Goal: Task Accomplishment & Management: Complete application form

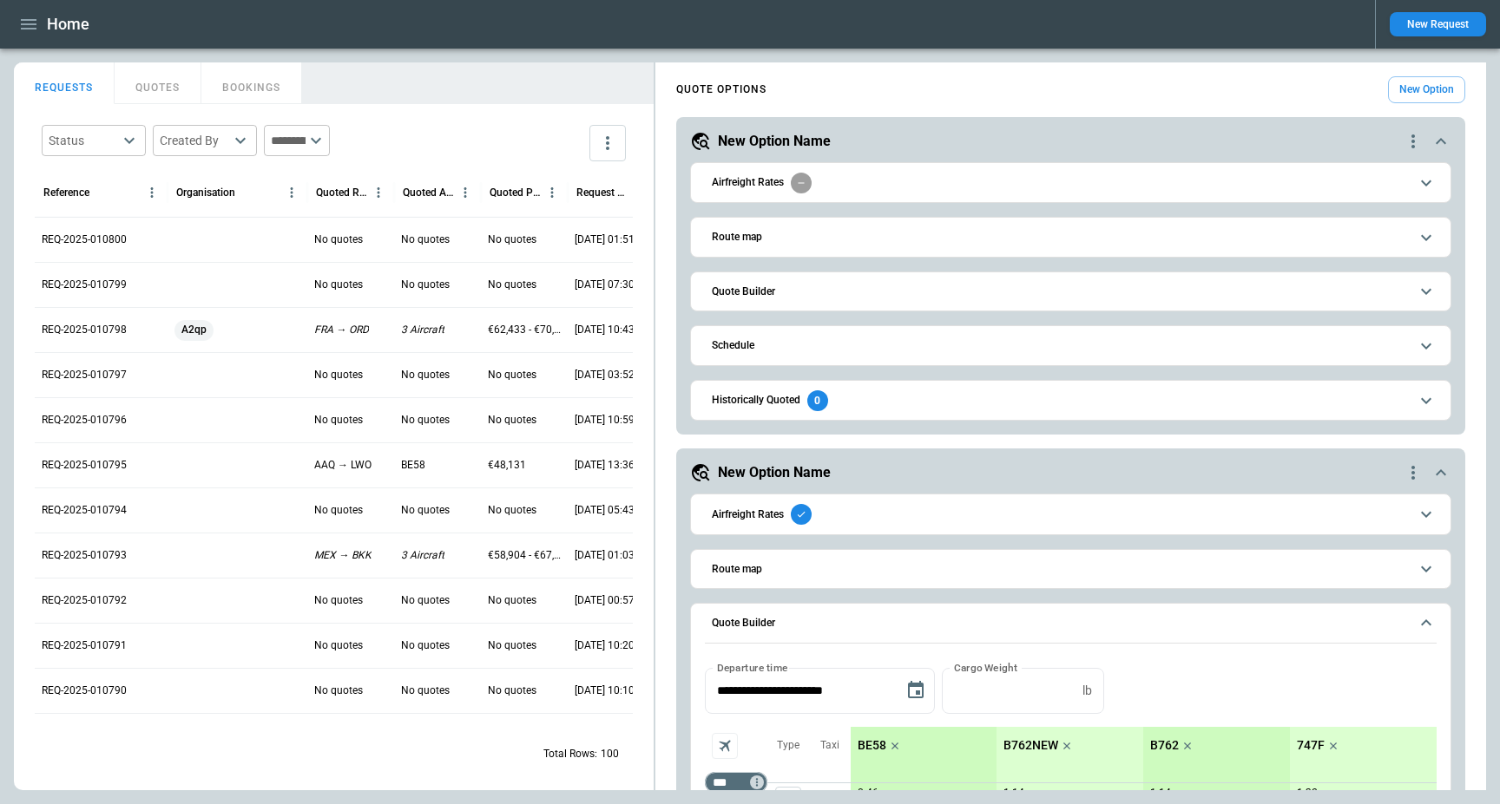
scroll to position [375, 0]
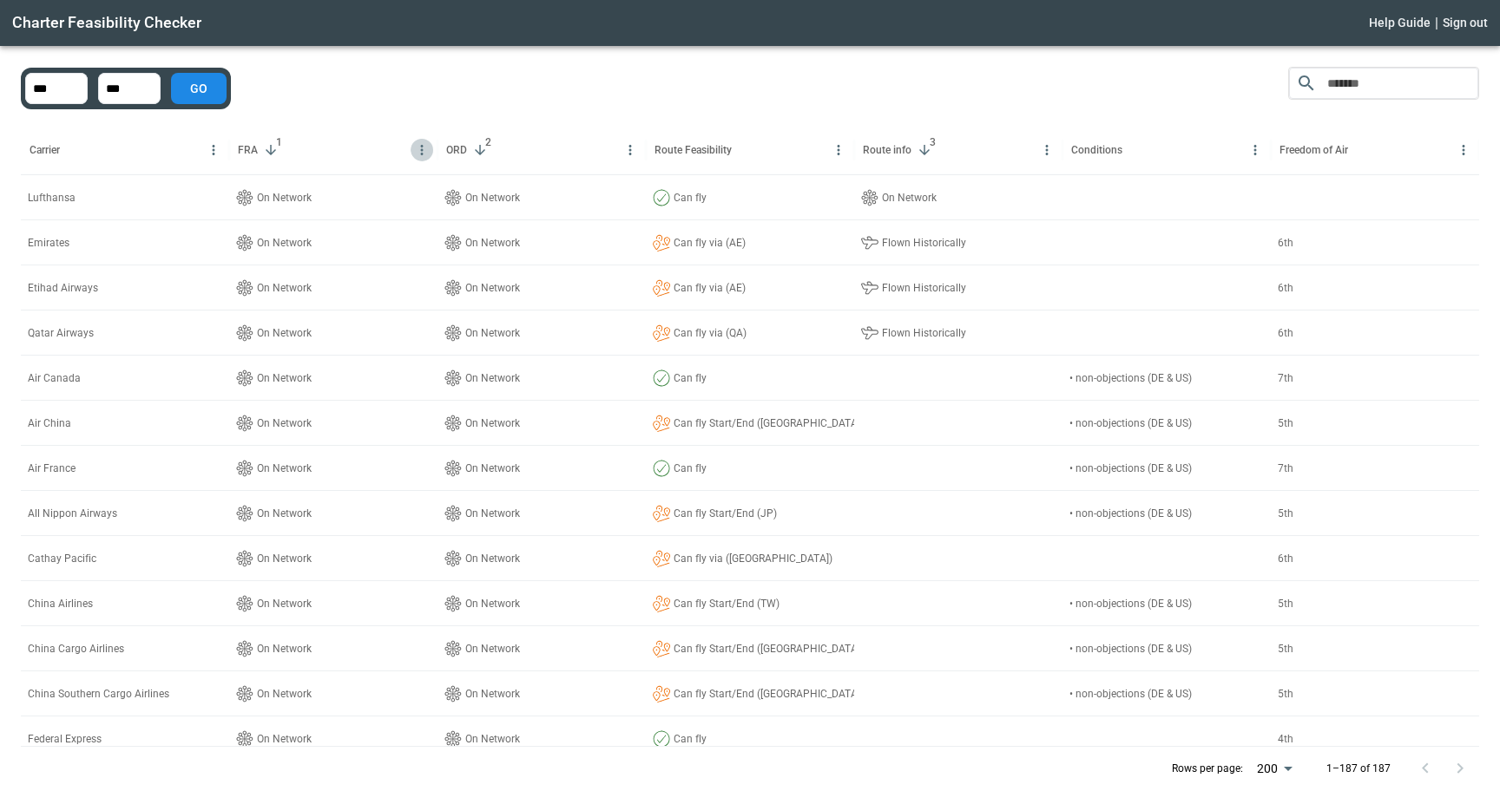
click at [416, 147] on icon "Menu" at bounding box center [422, 150] width 16 height 16
click at [373, 101] on div "​ Carrier FRA 1 ORD 2 Route Feasibility Route info 3 Conditions Freedom of Air …" at bounding box center [750, 429] width 1458 height 724
drag, startPoint x: 373, startPoint y: 101, endPoint x: 1406, endPoint y: 89, distance: 1032.7
click at [1407, 89] on div "​ Carrier FRA 1 ORD 2 Route Feasibility Route info 3 Conditions Freedom of Air …" at bounding box center [750, 429] width 1458 height 724
click at [1406, 89] on input "Search" at bounding box center [1379, 83] width 118 height 31
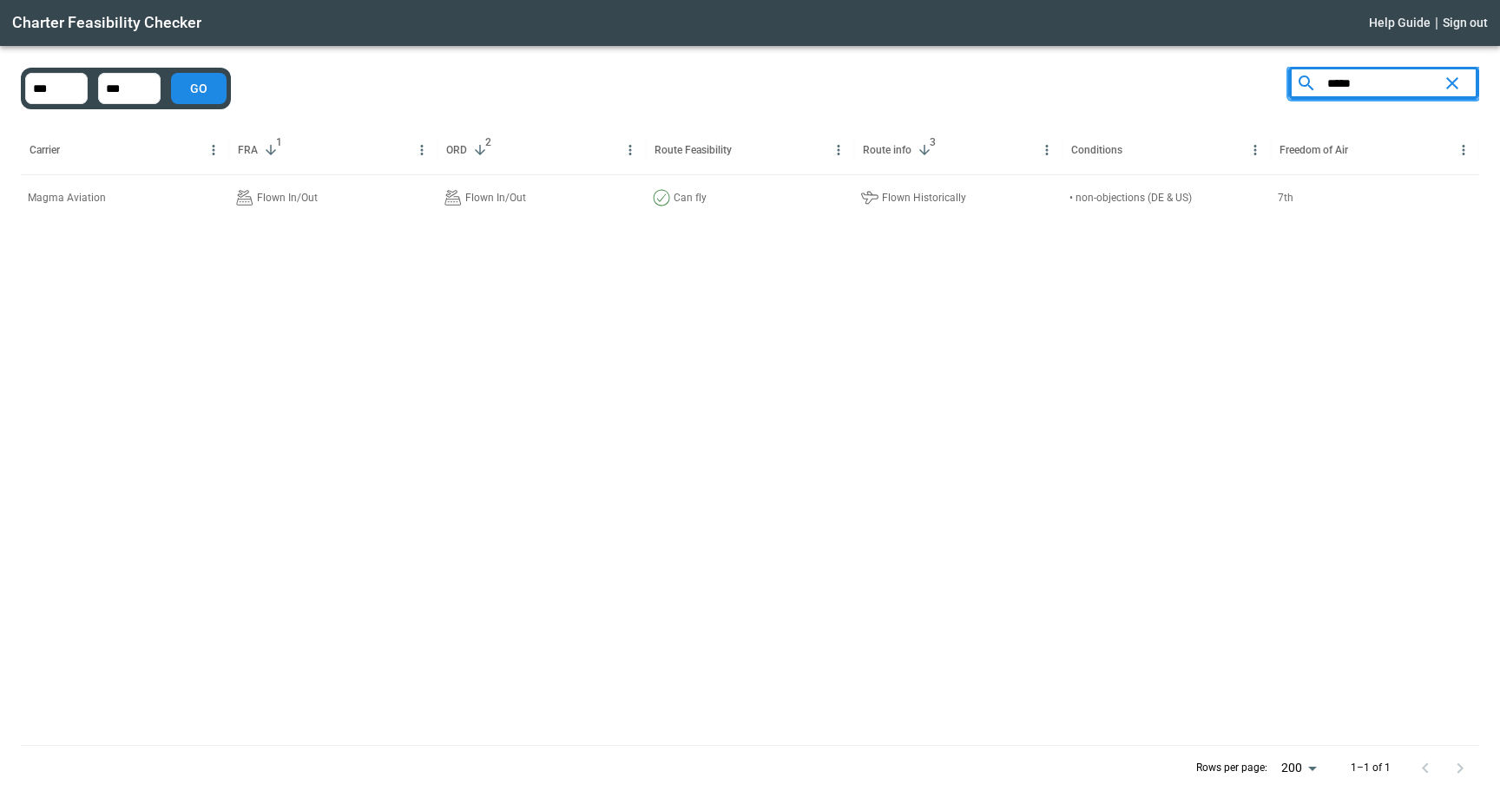
type input "*****"
click at [1096, 82] on div "***** ​ Carrier FRA 1 ORD 2 Route Feasibility Route info 3 Conditions Freedom o…" at bounding box center [750, 429] width 1458 height 724
click at [1454, 89] on icon "Clear" at bounding box center [1451, 83] width 21 height 21
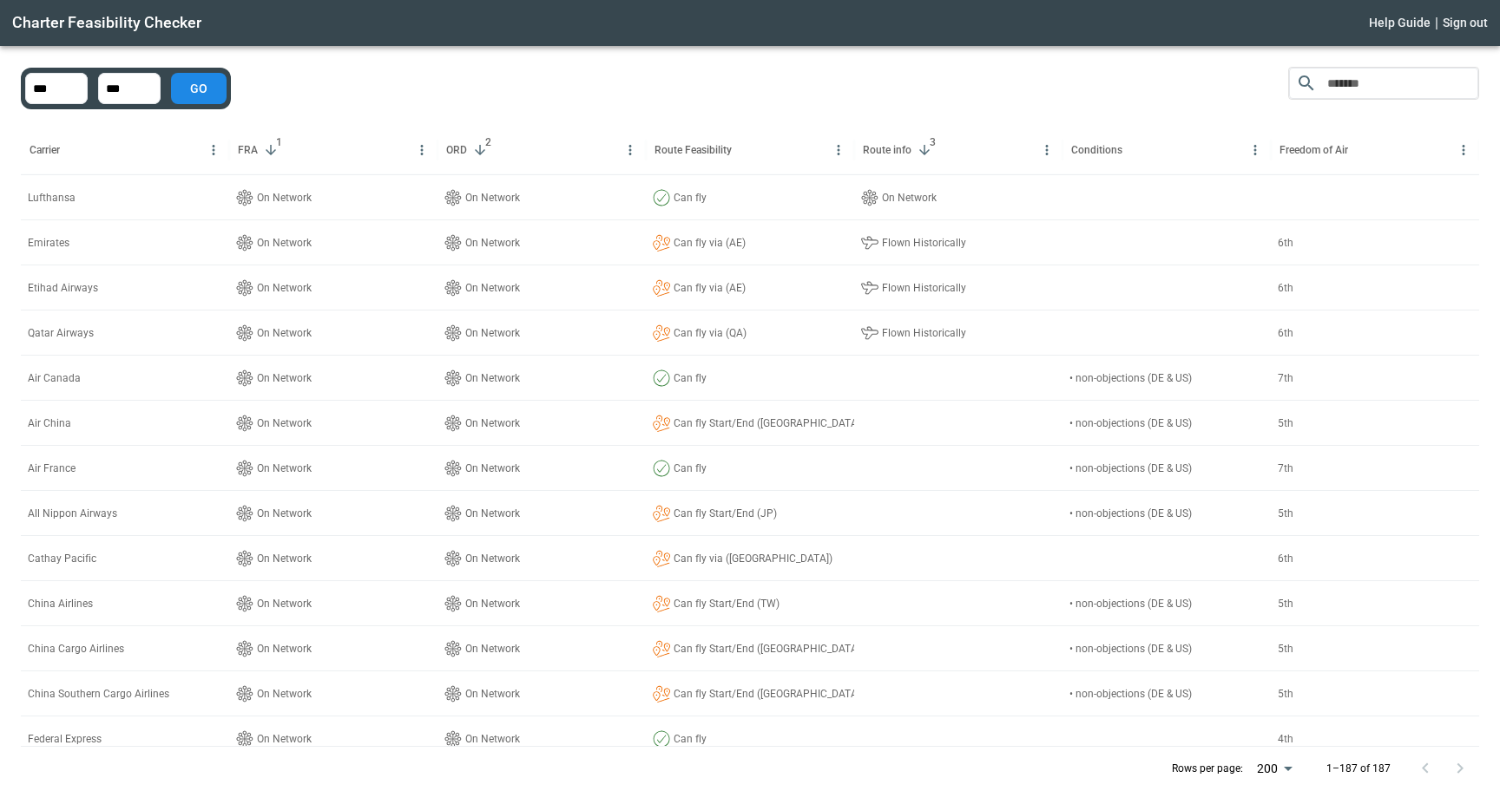
click at [959, 76] on div "​ Carrier FRA 1 ORD 2 Route Feasibility Route info 3 Conditions Freedom of Air …" at bounding box center [750, 429] width 1458 height 724
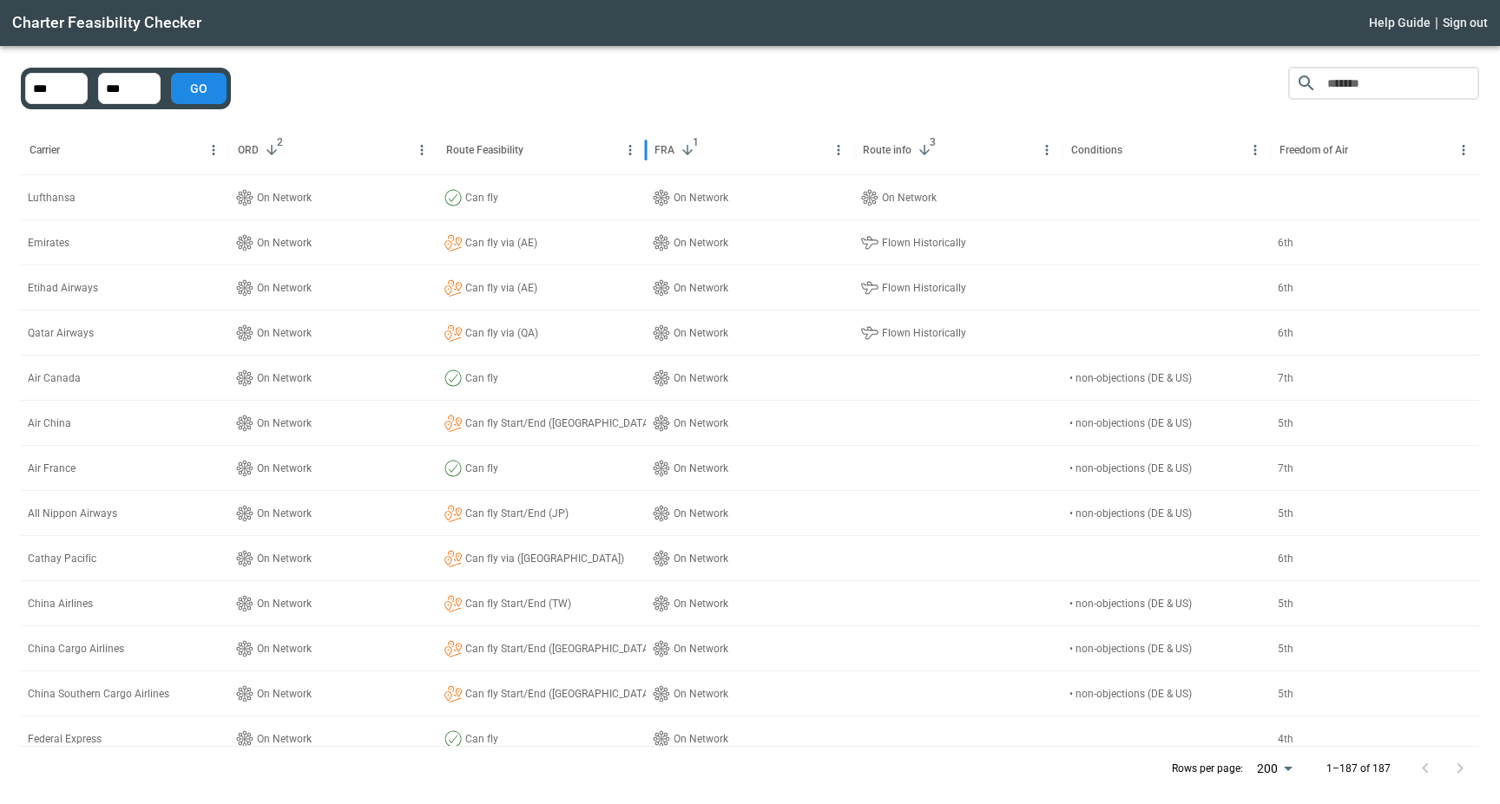
click at [830, 149] on button "Menu" at bounding box center [838, 150] width 23 height 23
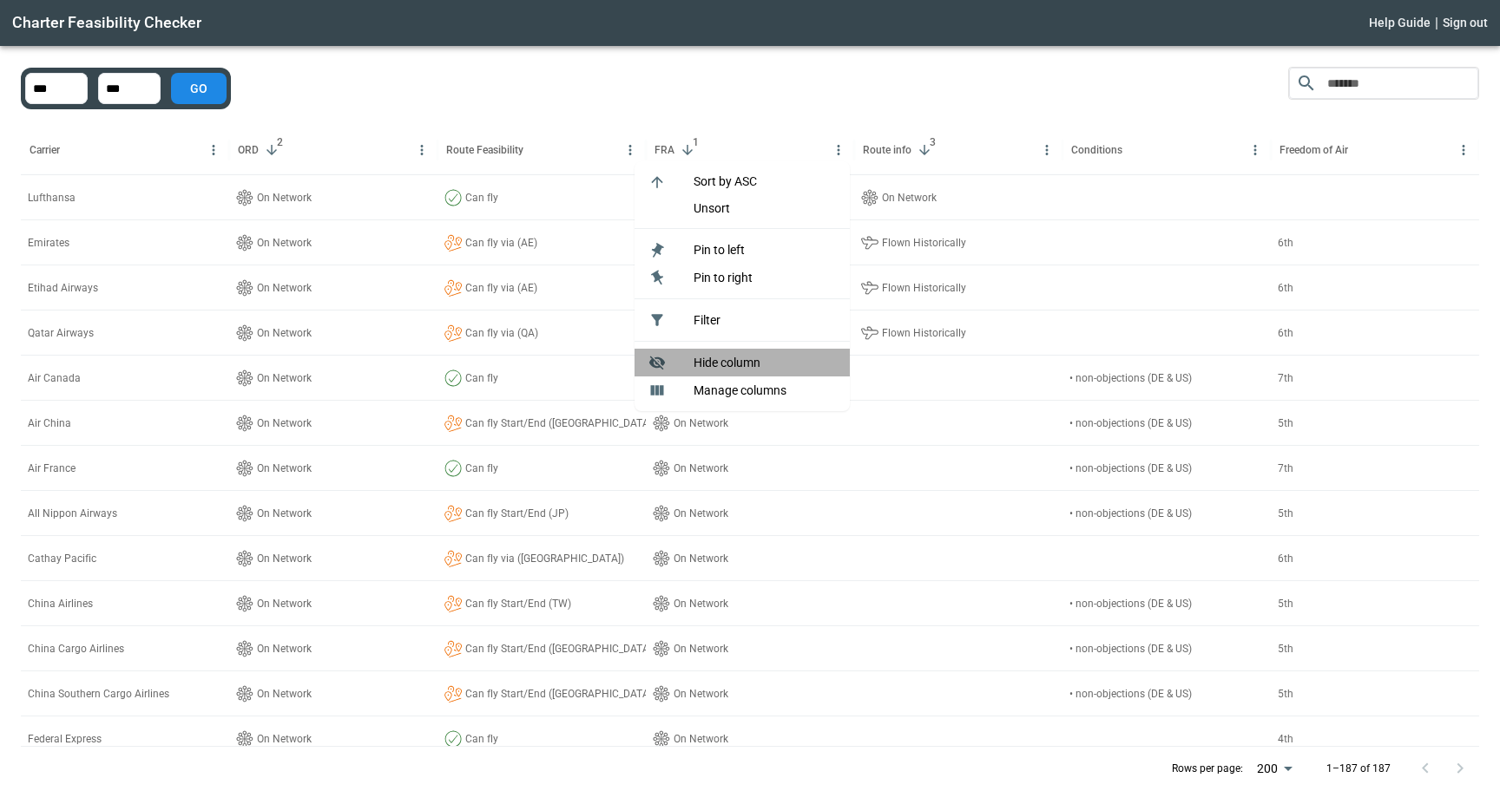
click at [744, 364] on span "Hide column" at bounding box center [764, 363] width 142 height 15
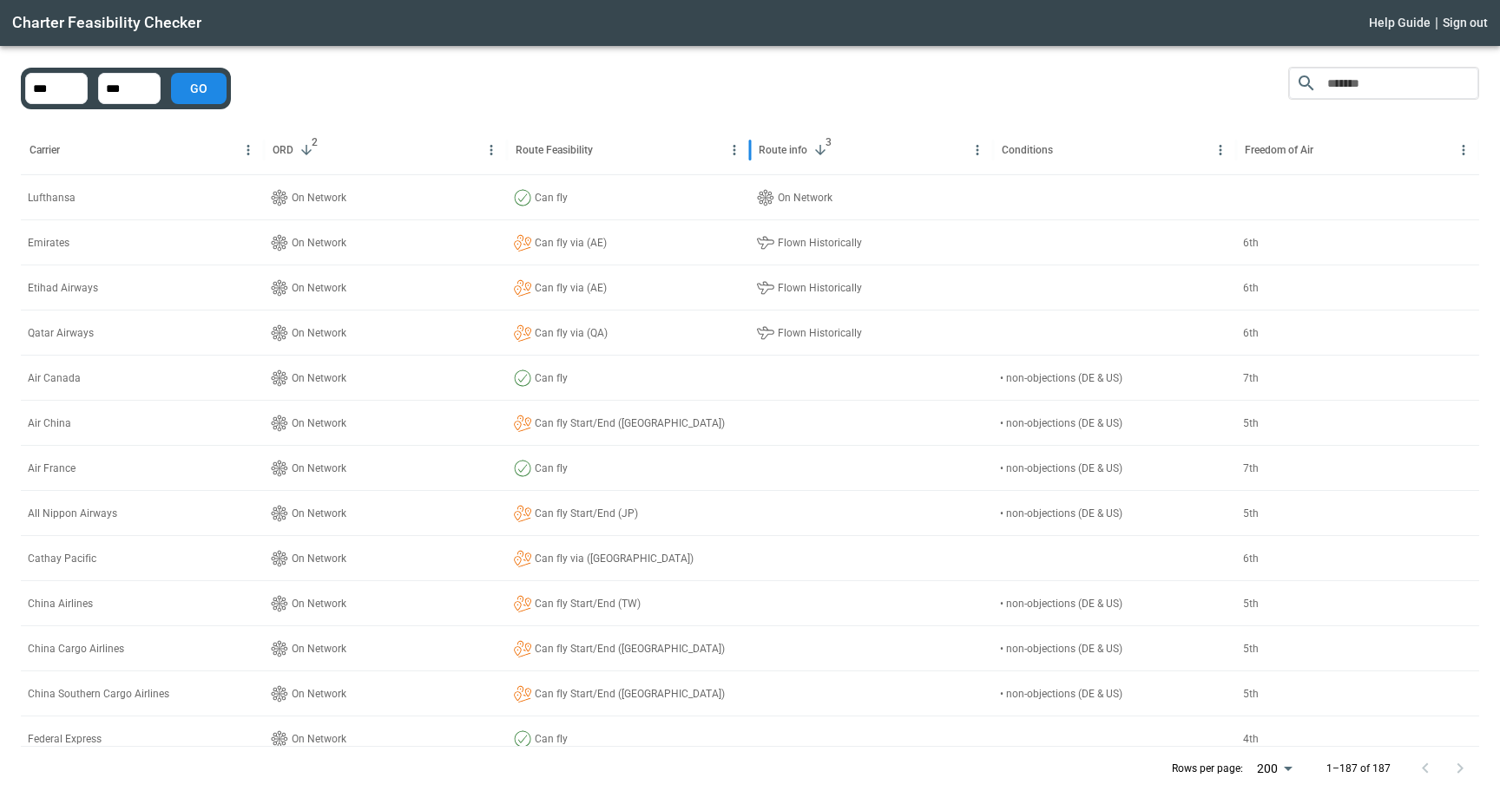
click at [582, 36] on div "Charter Feasibility Checker Help Guide | Sign out" at bounding box center [750, 23] width 1500 height 46
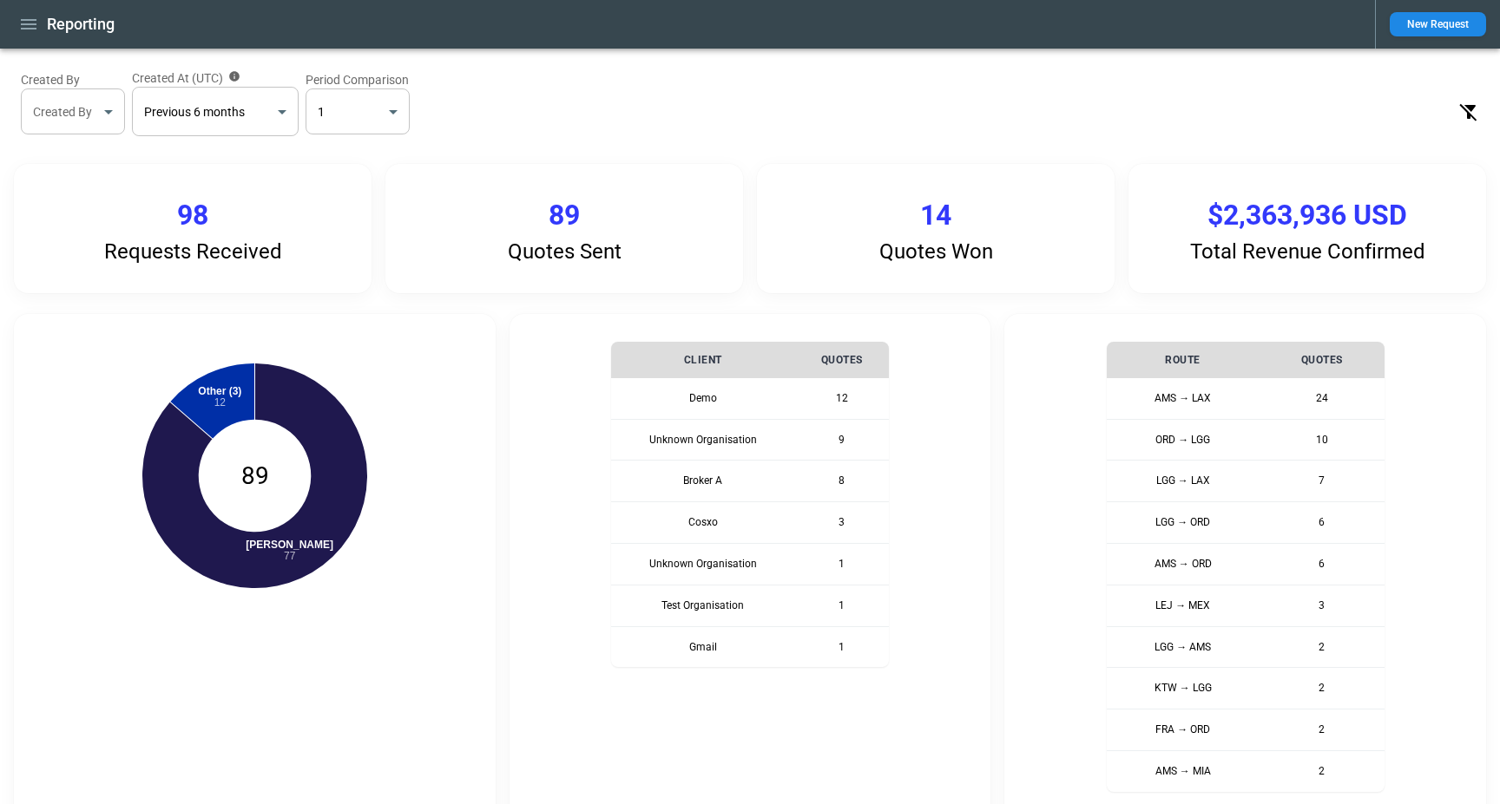
select select "*****"
click at [27, 24] on icon "button" at bounding box center [29, 24] width 16 height 10
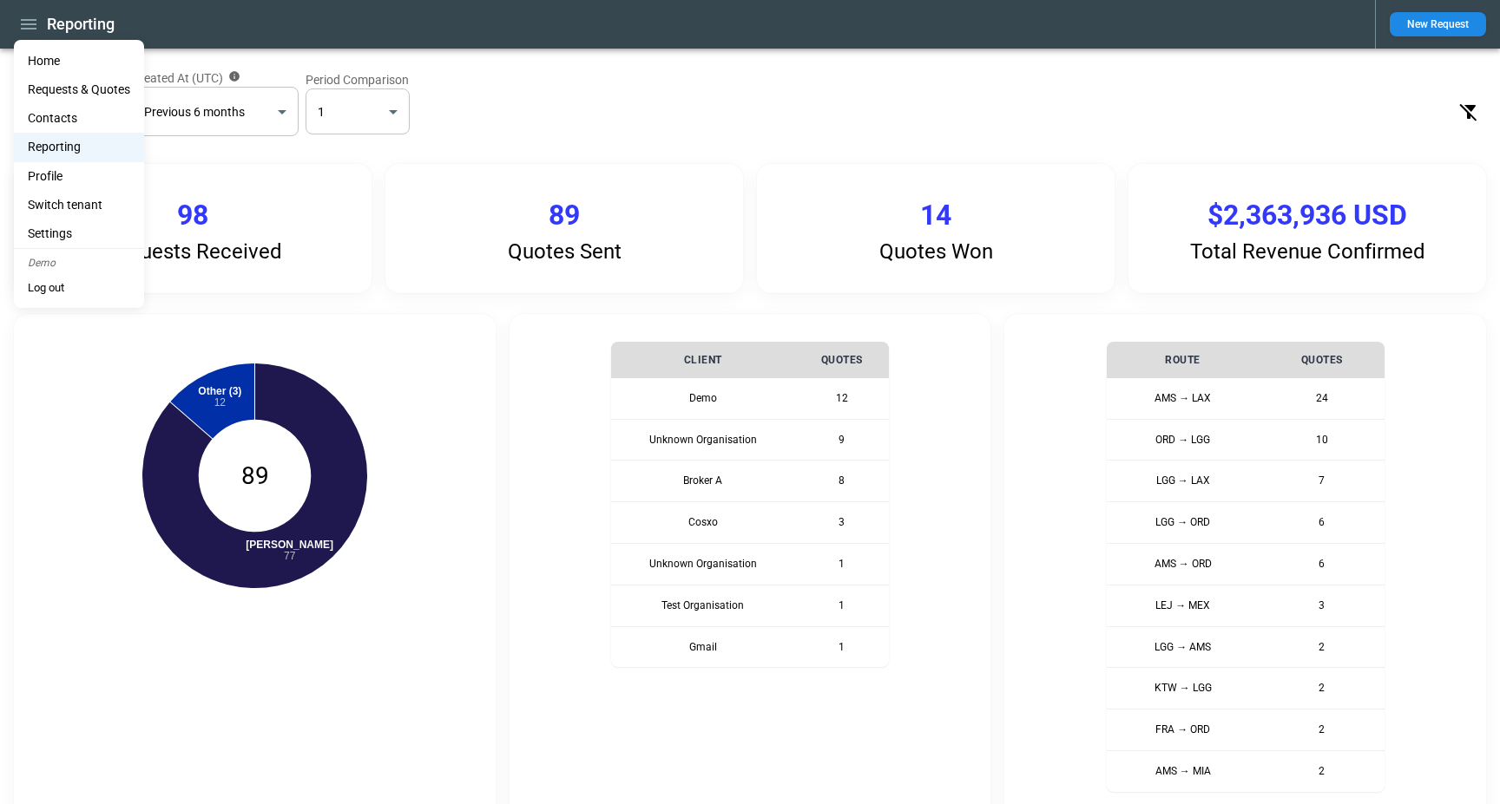
click at [80, 62] on li "Home" at bounding box center [79, 61] width 130 height 29
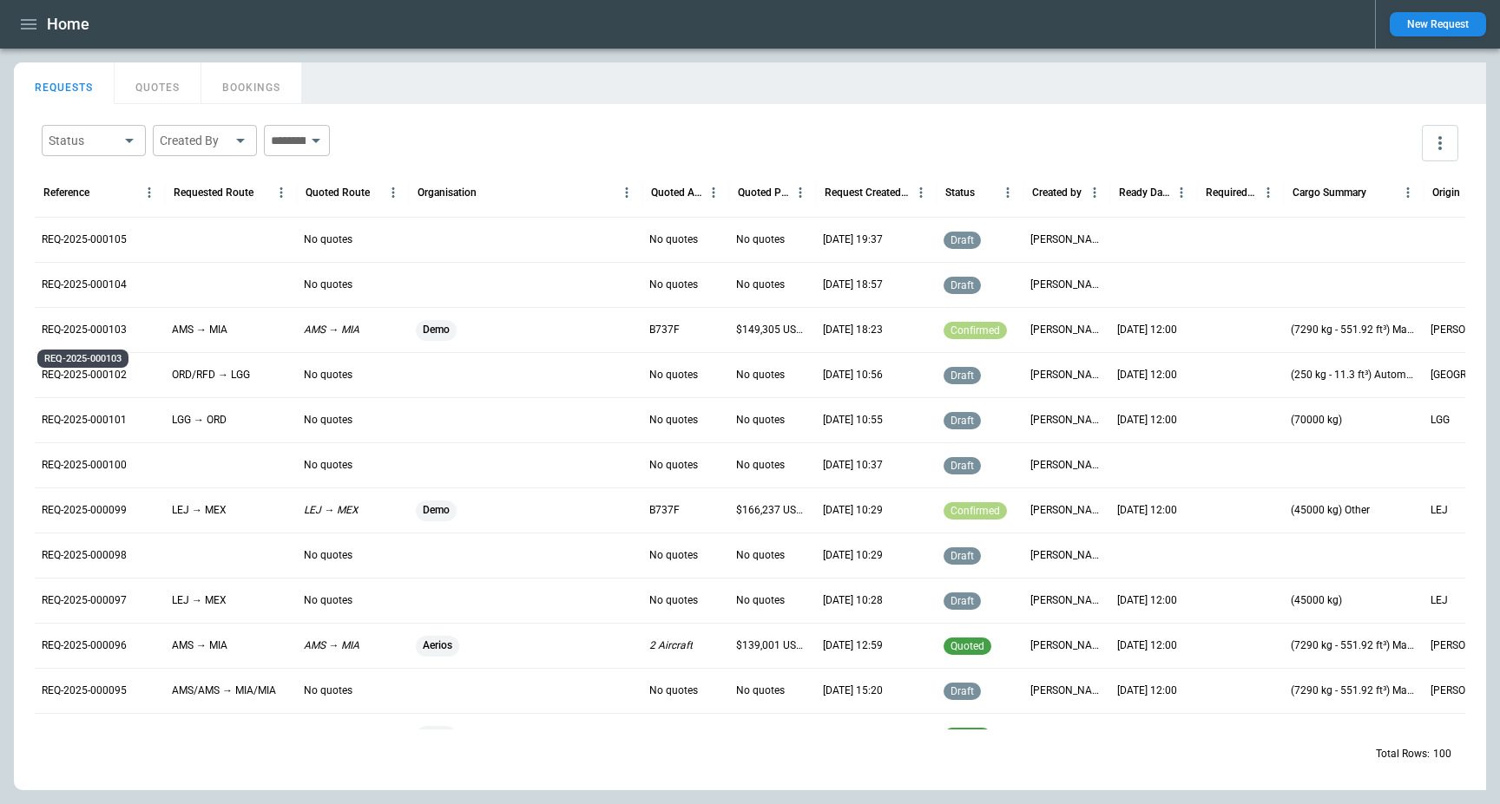
click at [82, 327] on p "REQ-2025-000103" at bounding box center [84, 330] width 85 height 15
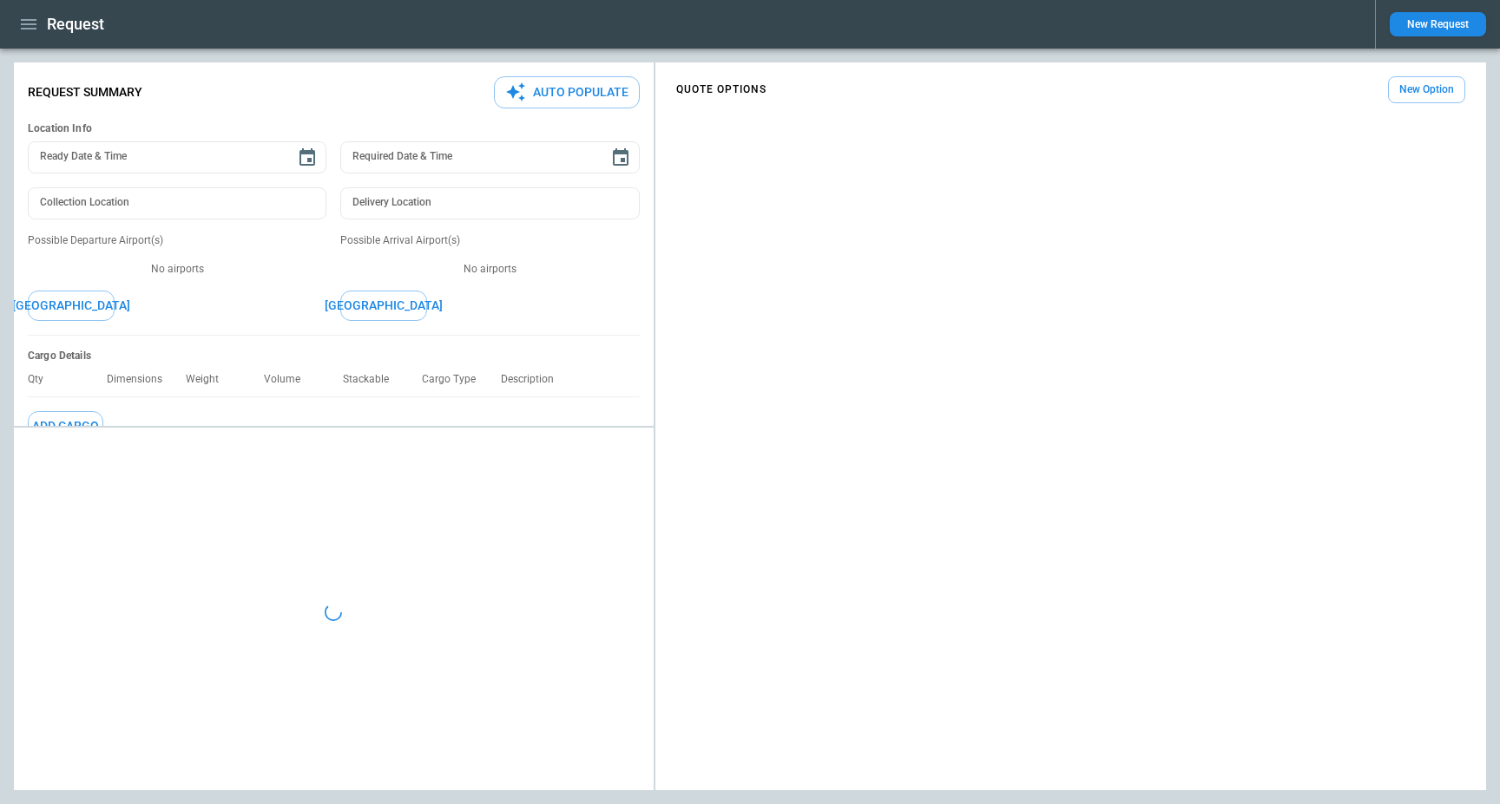
type input "**********"
type textarea "*"
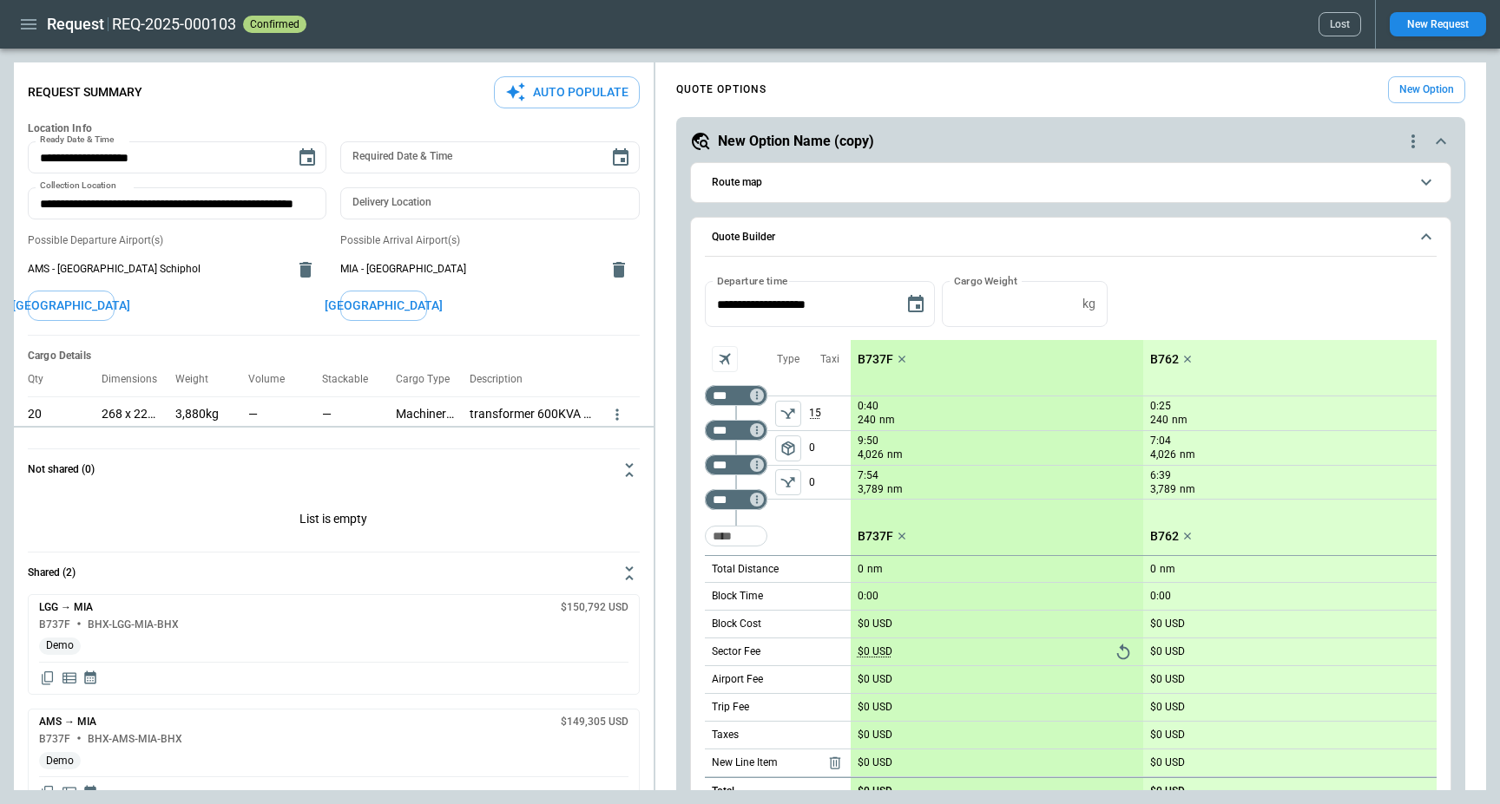
type input "**********"
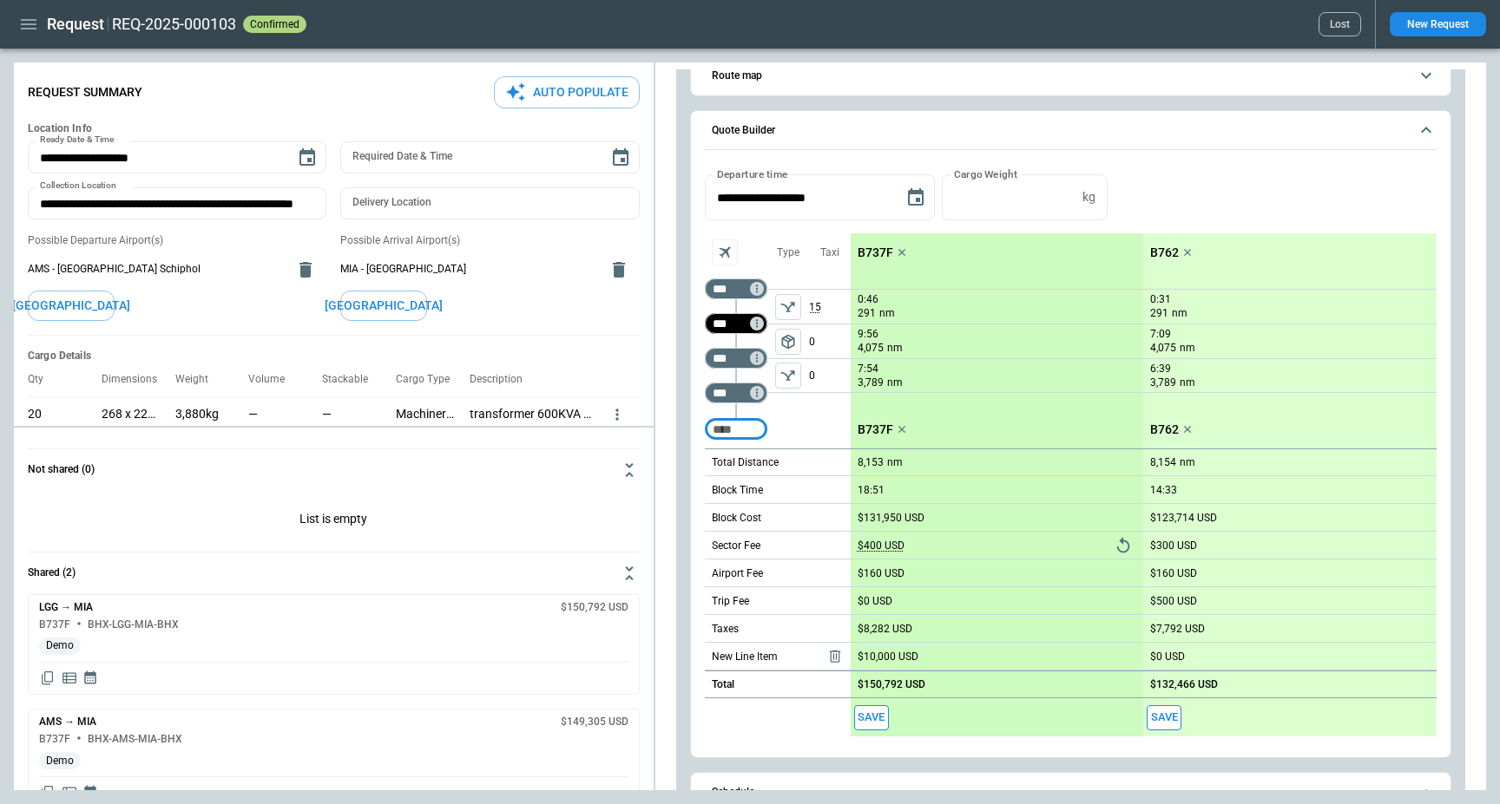
scroll to position [991, 0]
click at [798, 411] on div "Type package_2" at bounding box center [788, 341] width 42 height 215
click at [798, 412] on div "Type package_2" at bounding box center [788, 341] width 42 height 215
click at [790, 430] on div "Type package_2" at bounding box center [788, 341] width 42 height 215
click at [802, 442] on div "Type package_2" at bounding box center [788, 341] width 42 height 215
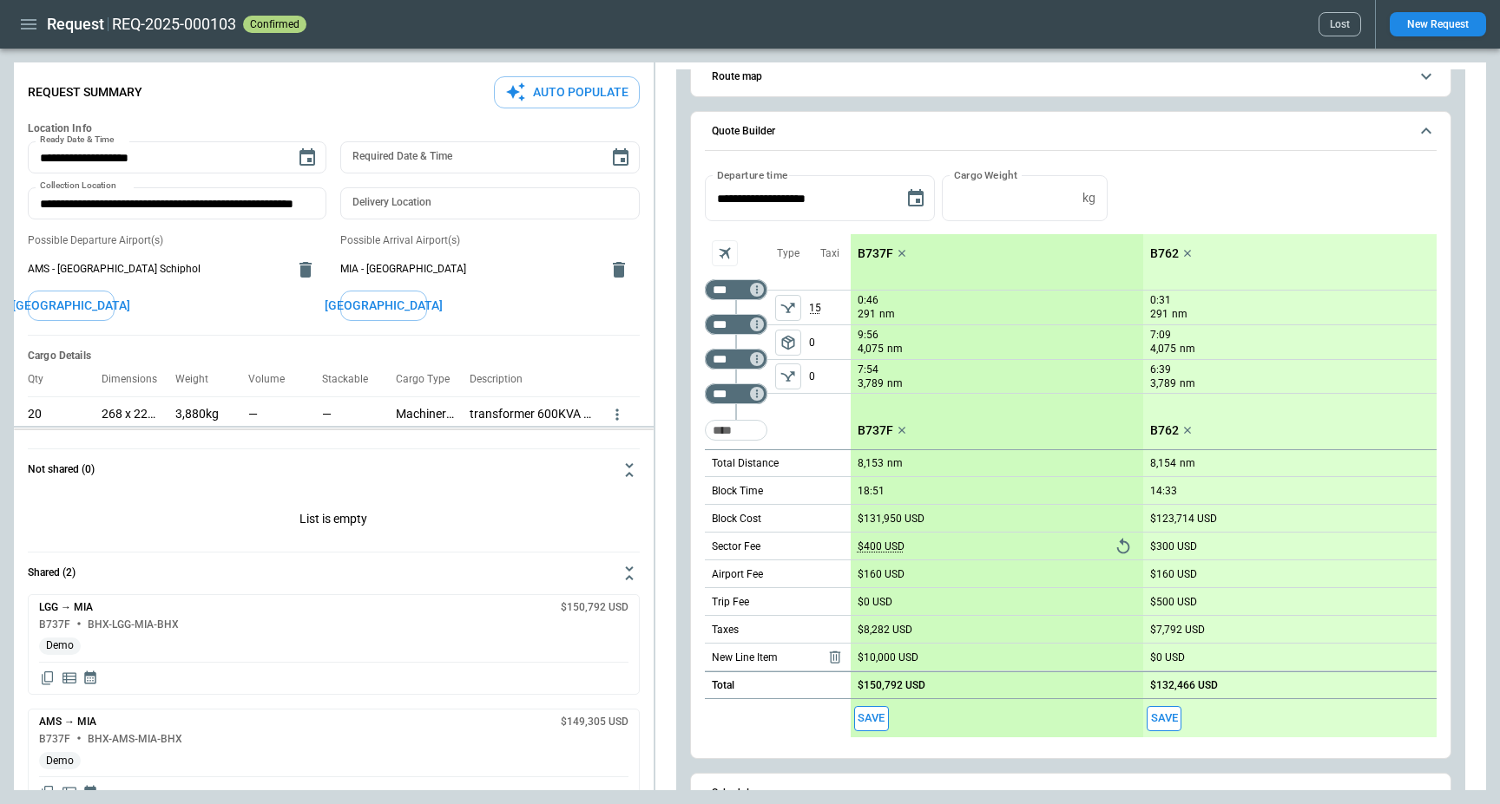
click at [544, 544] on div "**********" at bounding box center [750, 426] width 1472 height 728
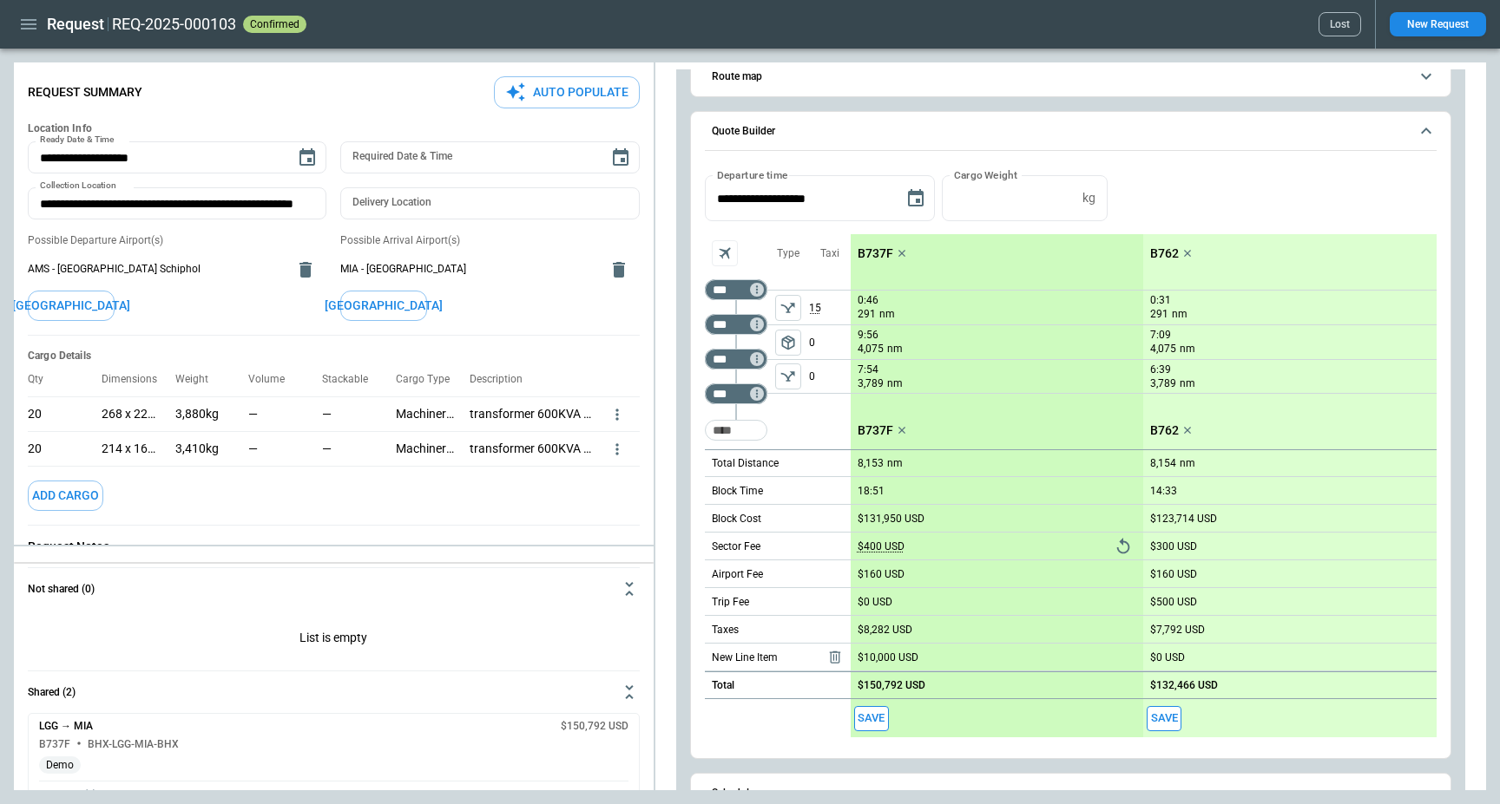
click at [542, 627] on div "**********" at bounding box center [750, 426] width 1472 height 728
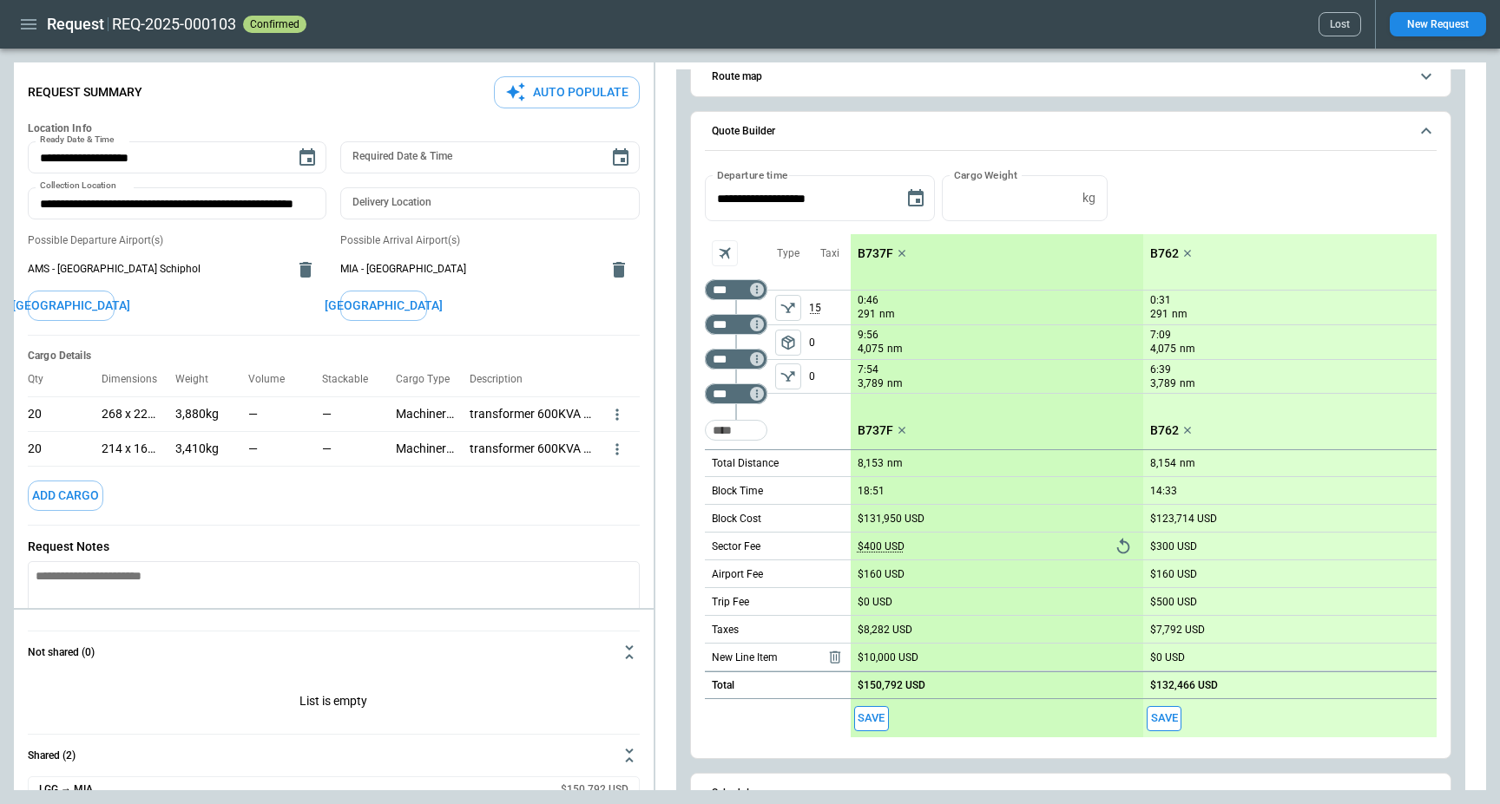
click at [479, 522] on div "Cargo Details Qty Dimensions Weight Volume Stackable Cargo Type Description 20 …" at bounding box center [334, 431] width 612 height 190
click at [349, 508] on div "Cargo Details Qty Dimensions Weight Volume Stackable Cargo Type Description 20 …" at bounding box center [334, 431] width 612 height 190
click at [220, 311] on div "Possible Departure Airport(s) AMS - Amsterdam Airport Schiphol Add Airport" at bounding box center [177, 276] width 299 height 87
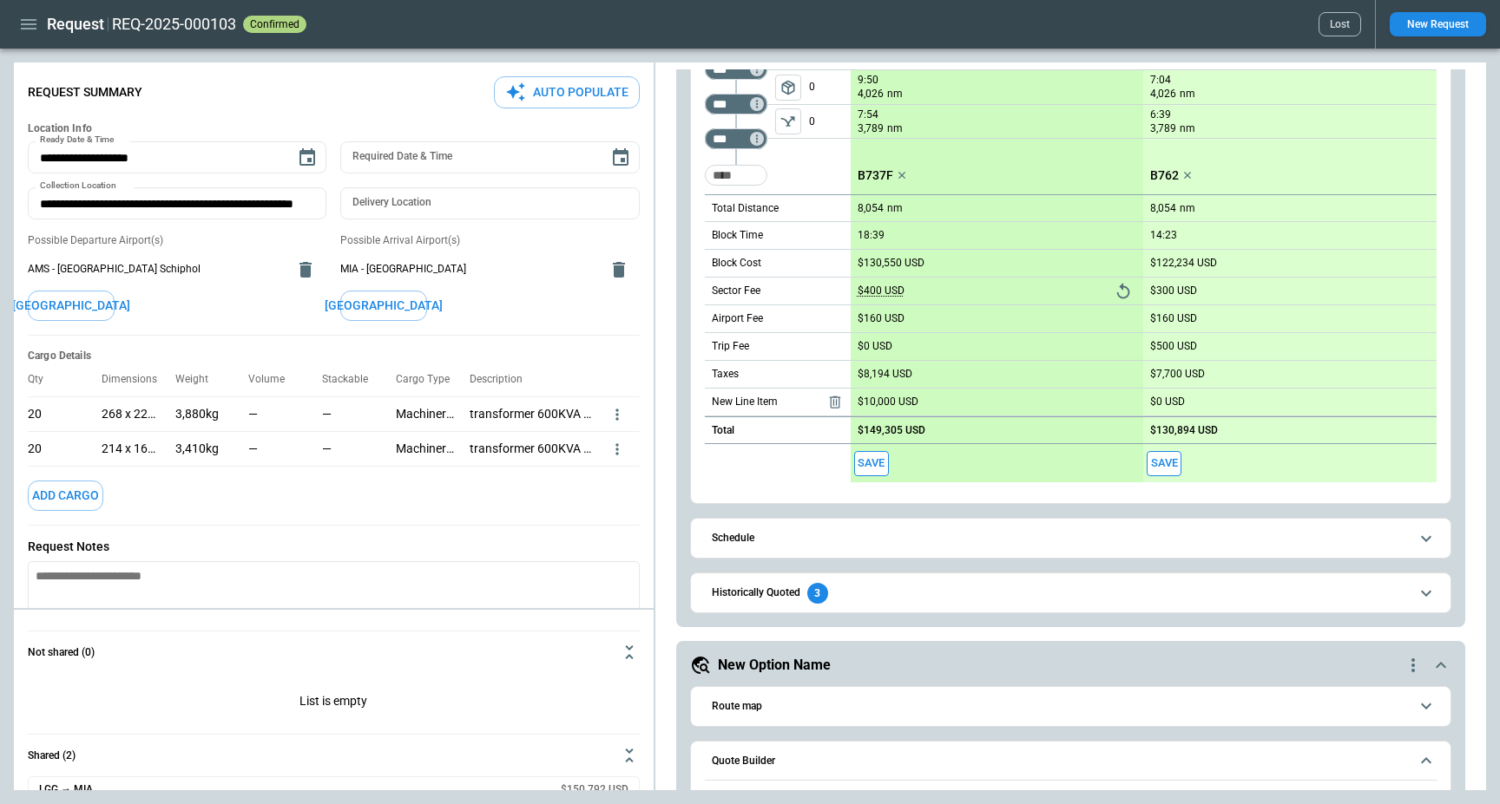
scroll to position [0, 0]
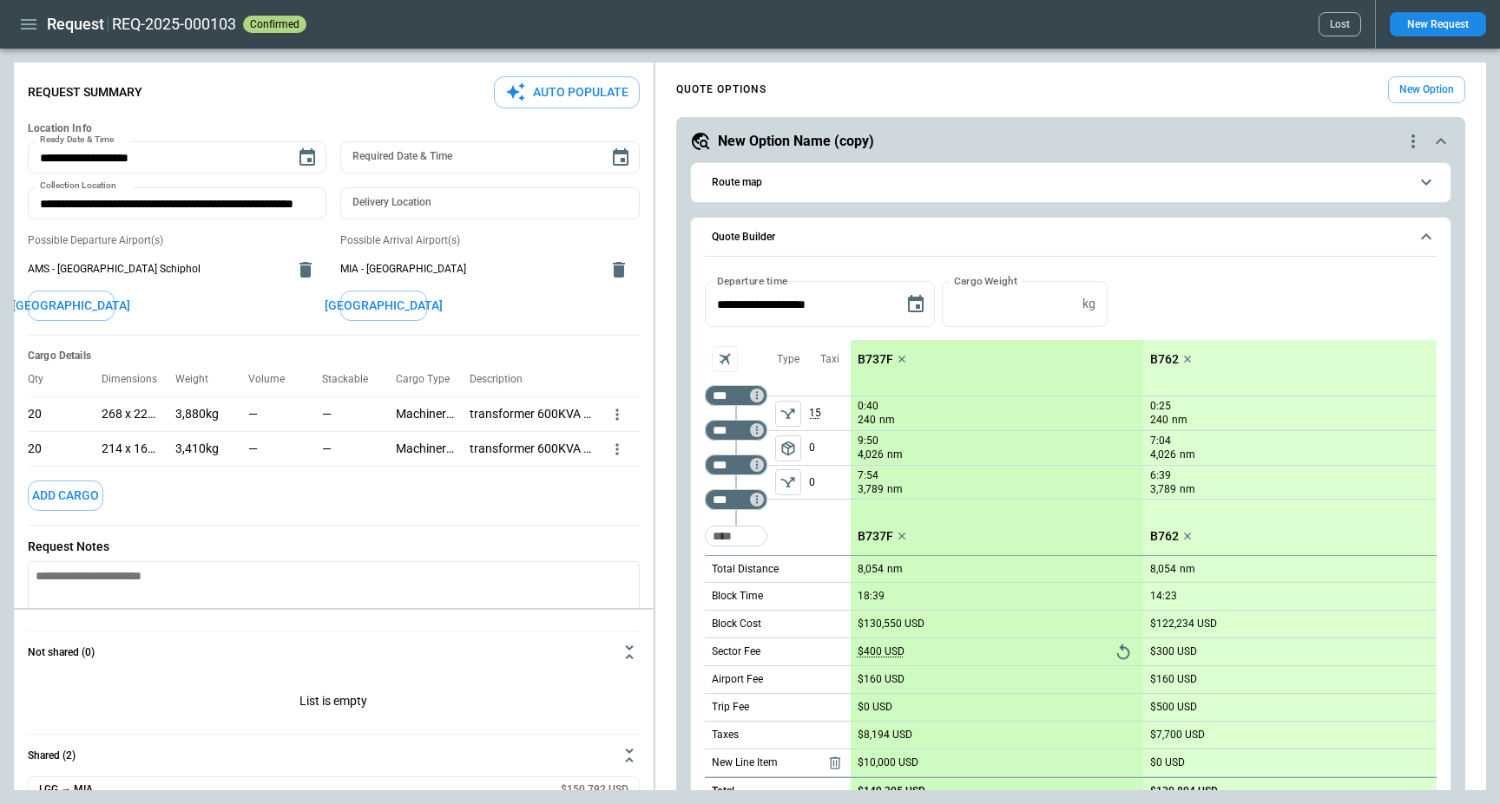
click at [479, 41] on div "Request REQ-2025-000103 confirmed Lost New Request" at bounding box center [750, 24] width 1500 height 49
click at [456, 16] on div "REQ-2025-000103 confirmed Lost" at bounding box center [736, 24] width 1249 height 24
click at [899, 19] on div "REQ-2025-000103 confirmed Lost" at bounding box center [736, 24] width 1249 height 24
click at [22, 28] on icon "button" at bounding box center [29, 24] width 16 height 10
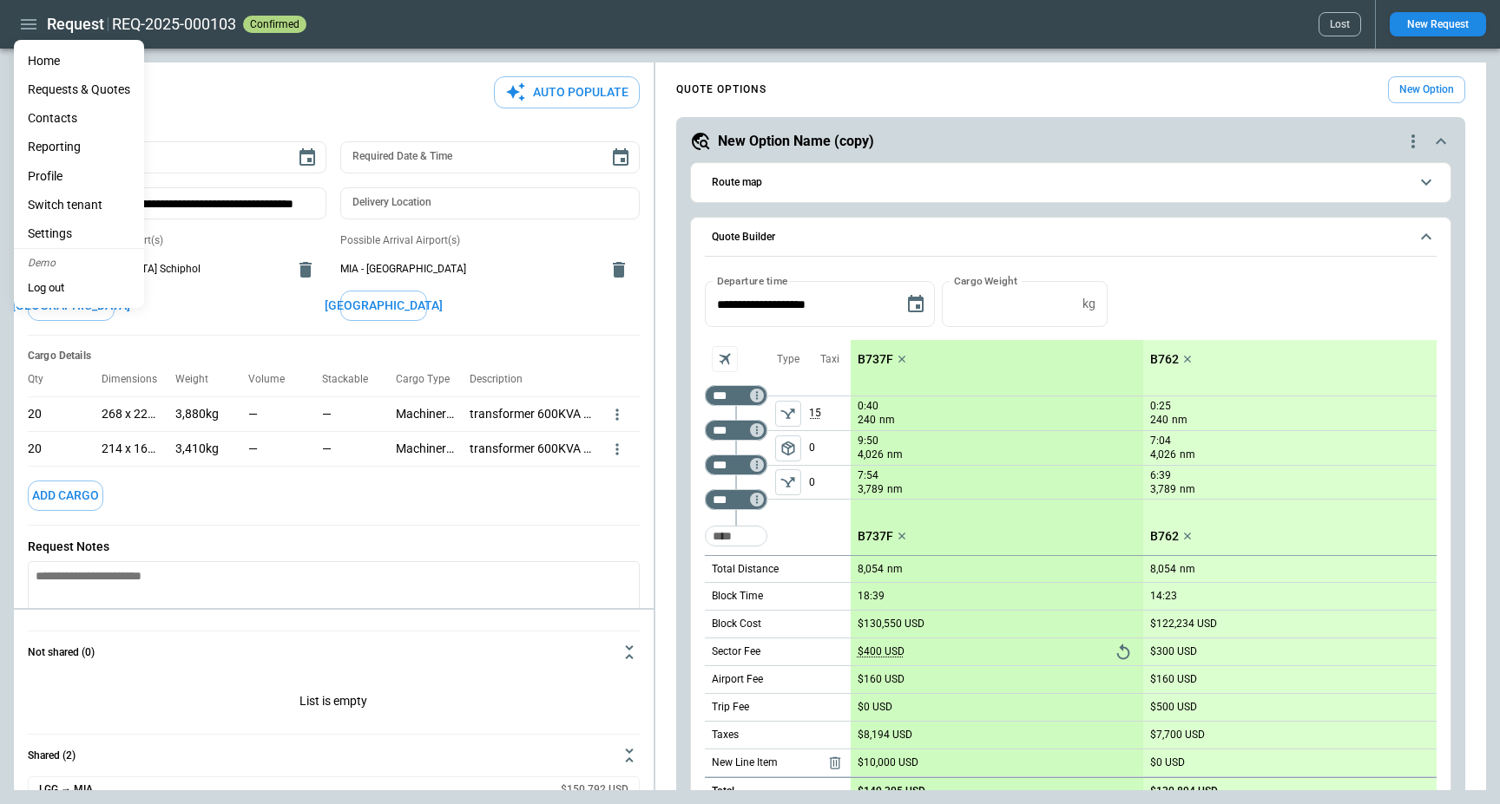
click at [55, 52] on li "Home" at bounding box center [79, 61] width 130 height 29
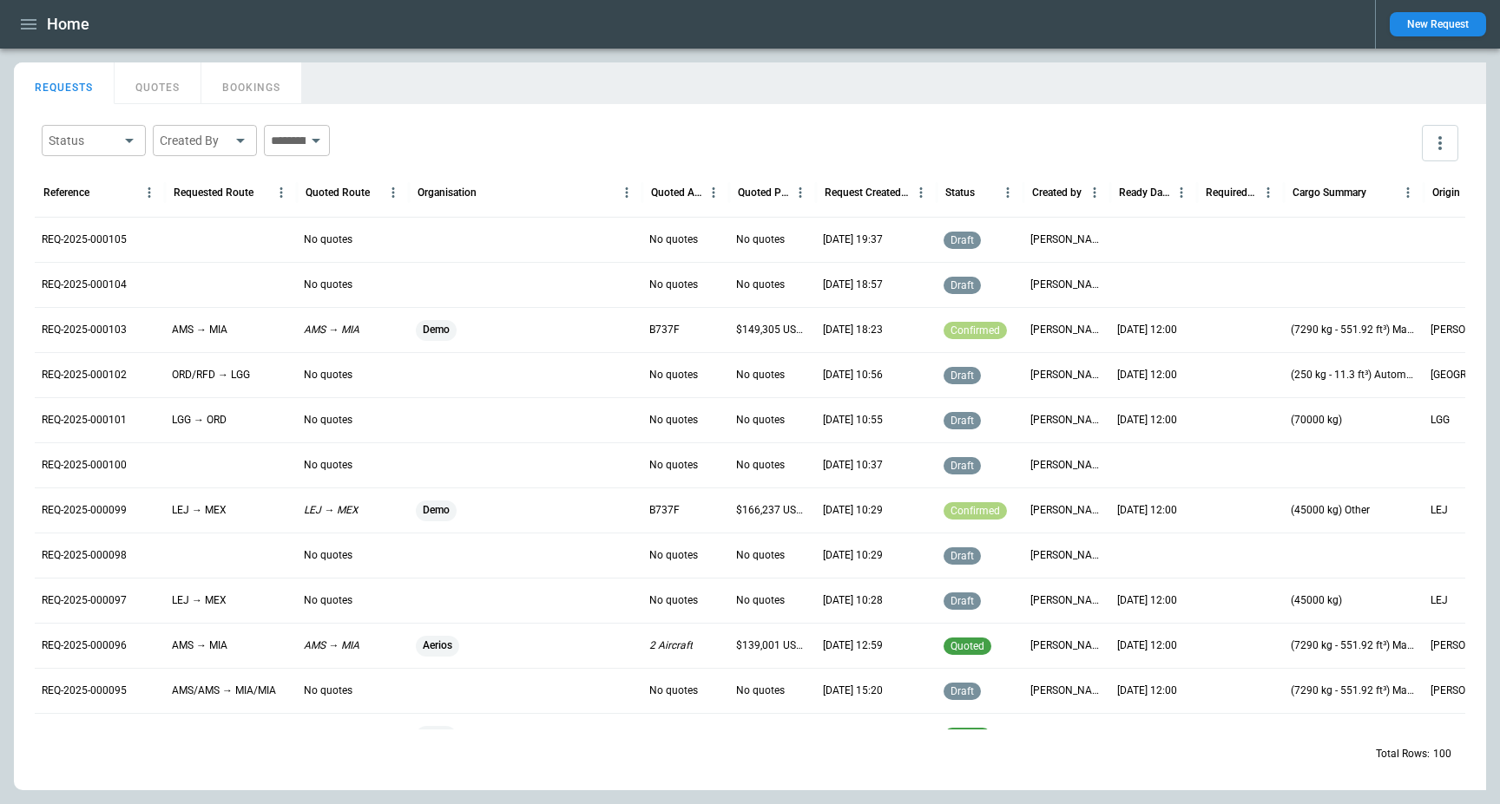
click at [540, 70] on div "REQUESTS QUOTES BOOKINGS" at bounding box center [750, 80] width 1472 height 37
click at [515, 81] on div "REQUESTS QUOTES BOOKINGS" at bounding box center [750, 80] width 1472 height 37
click at [54, 246] on p "REQ-2025-000105" at bounding box center [84, 240] width 85 height 15
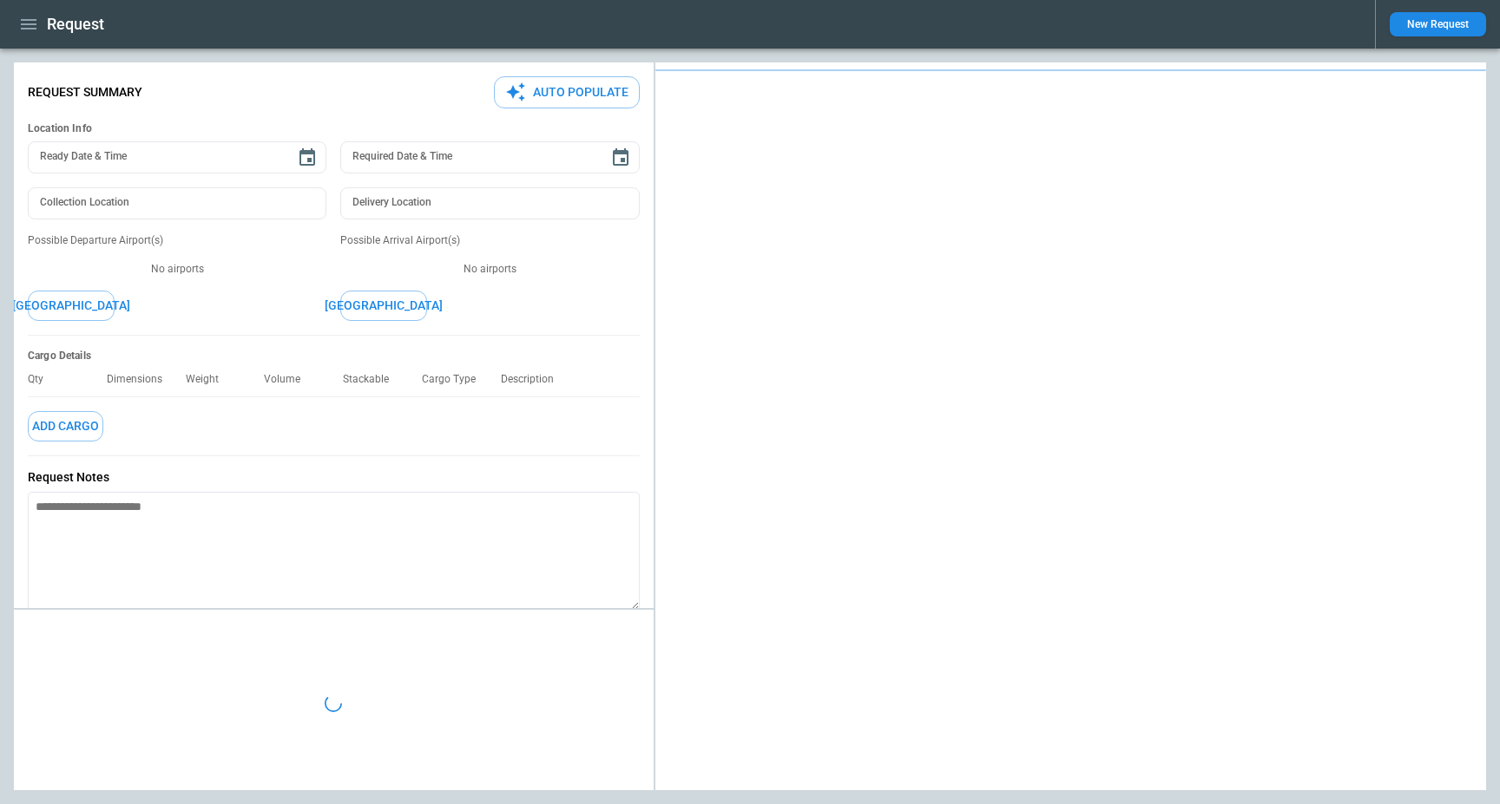
type textarea "*"
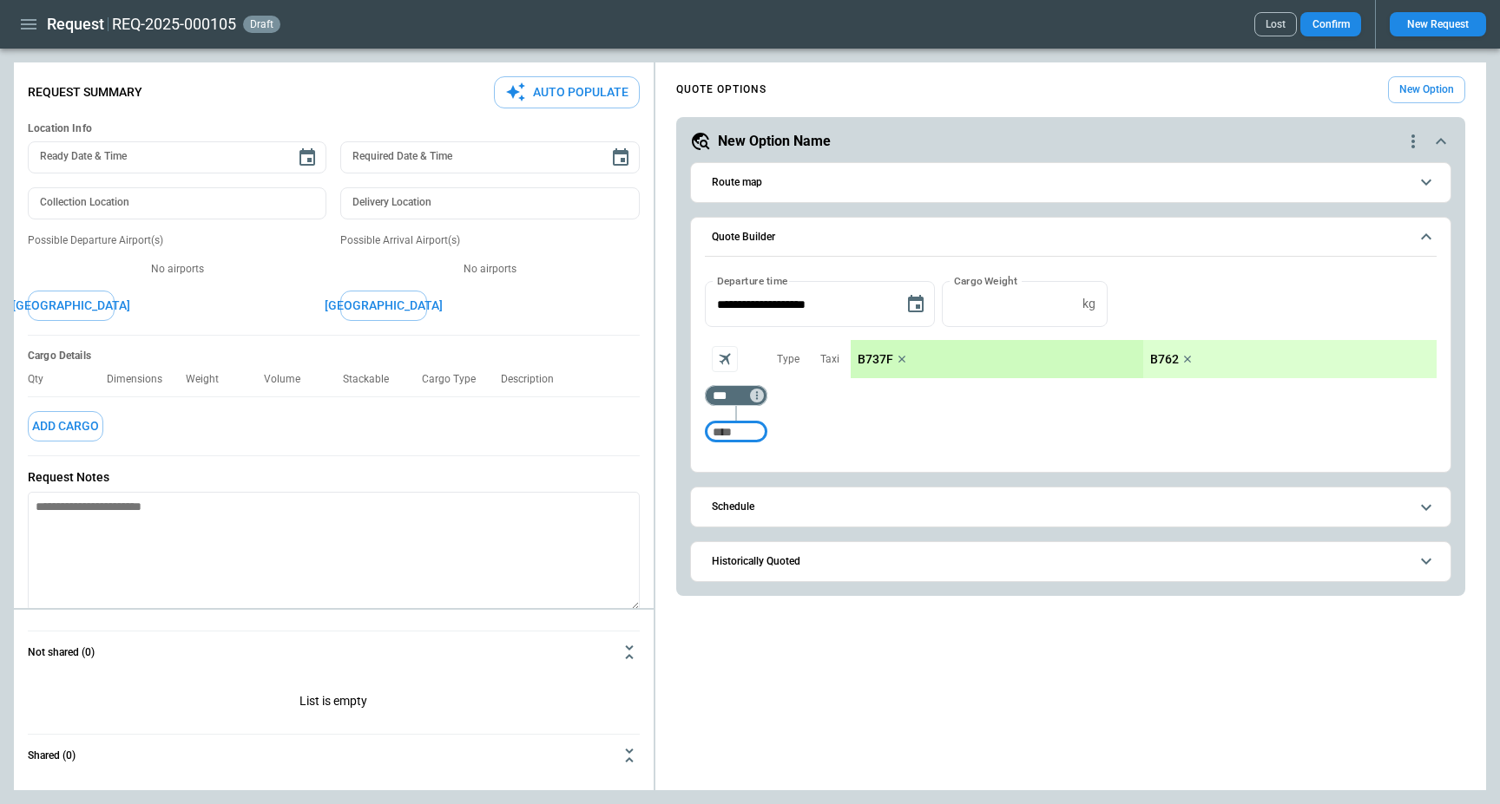
click at [26, 31] on icon "button" at bounding box center [28, 24] width 21 height 21
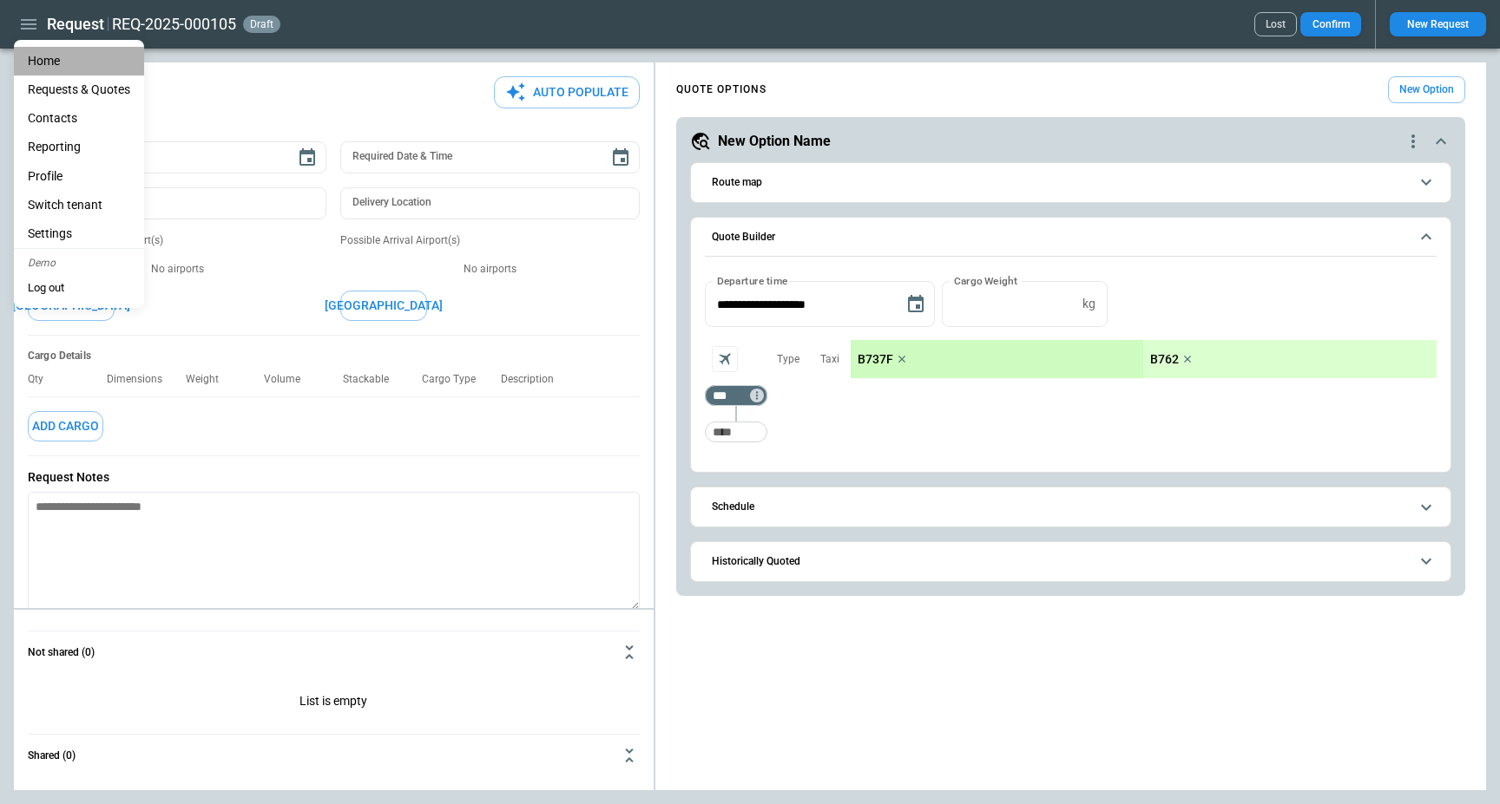
click at [30, 56] on li "Home" at bounding box center [79, 61] width 130 height 29
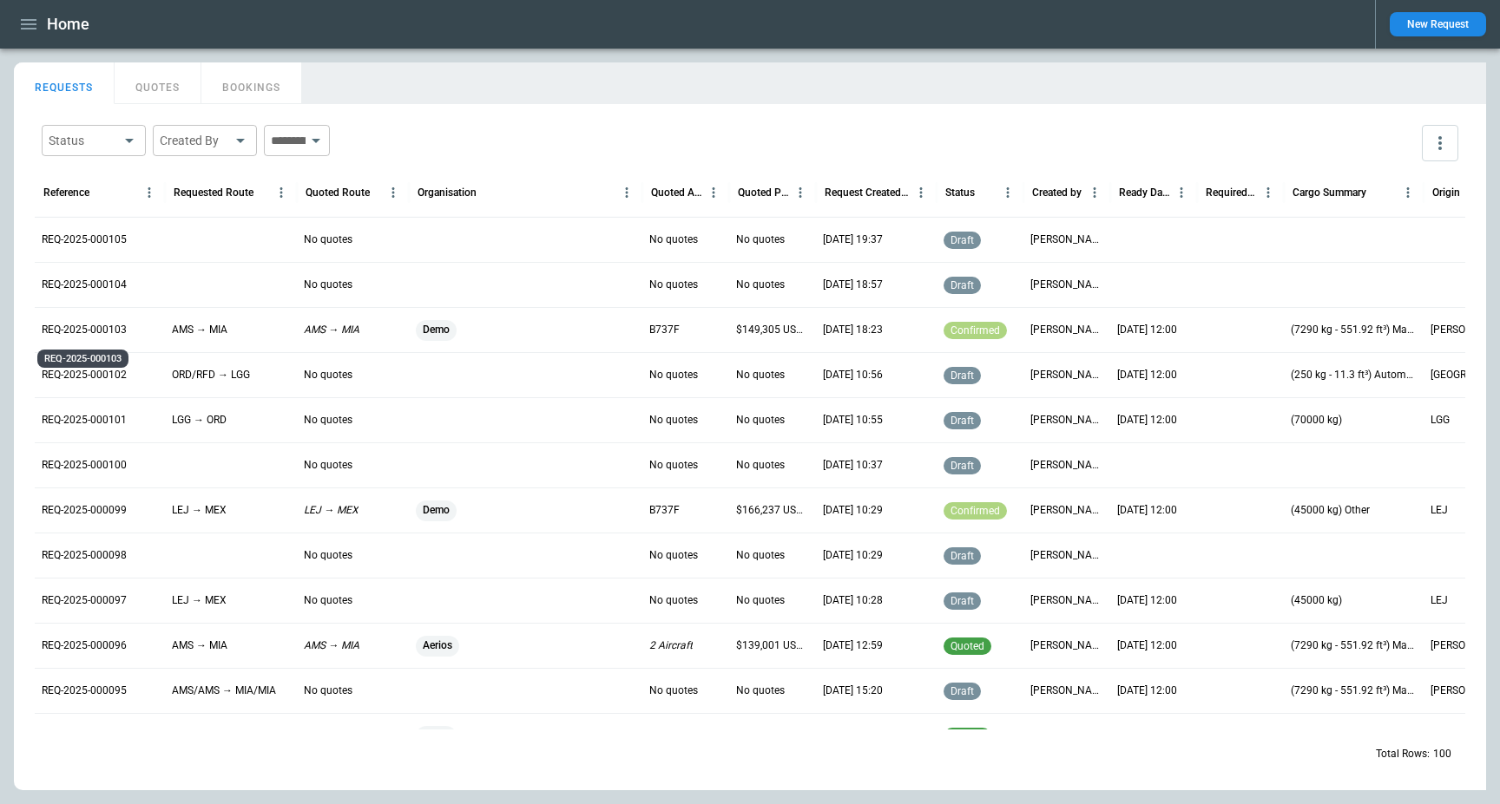
click at [89, 326] on p "REQ-2025-000103" at bounding box center [84, 330] width 85 height 15
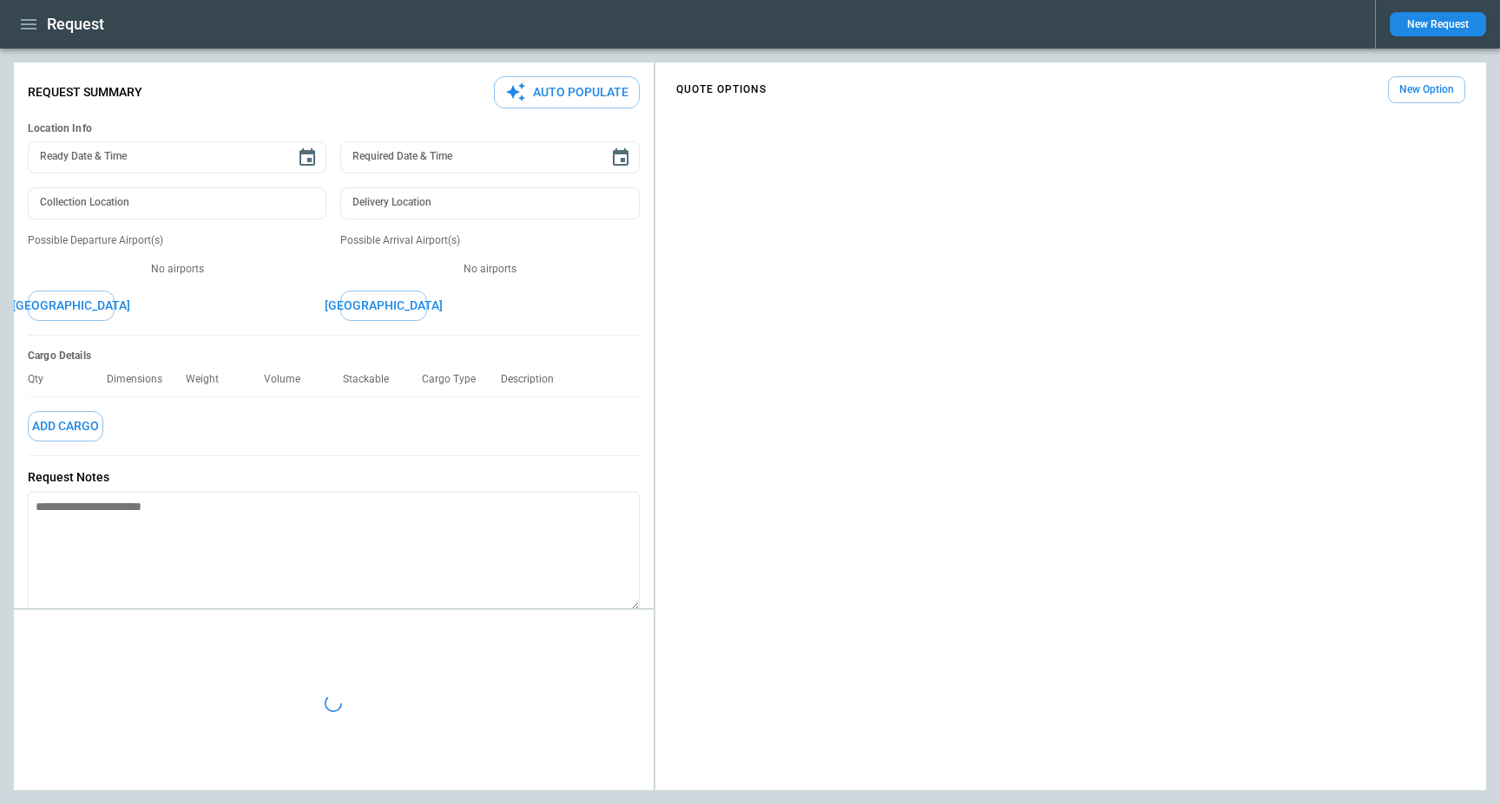
type input "**********"
type textarea "*"
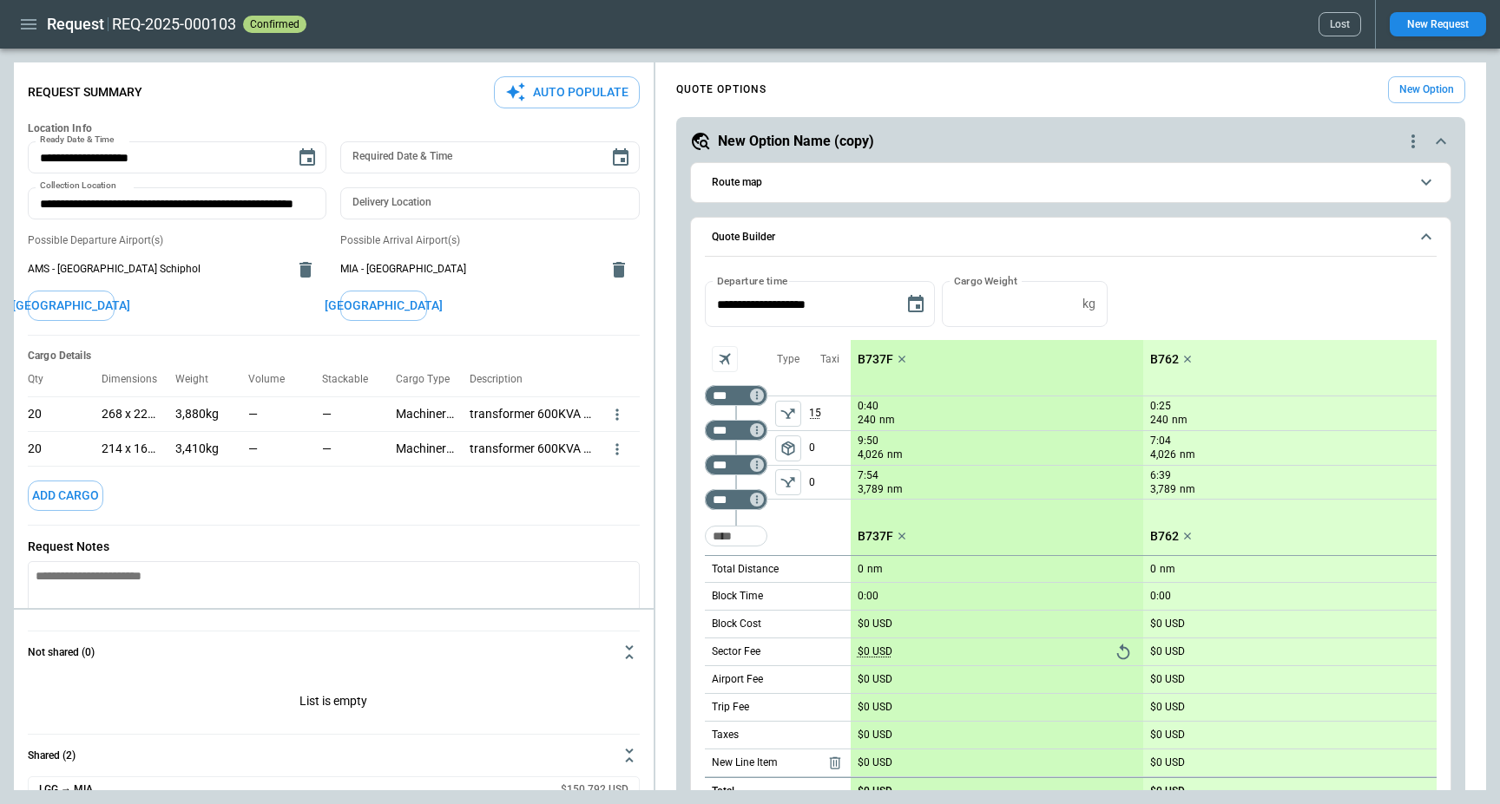
type input "**********"
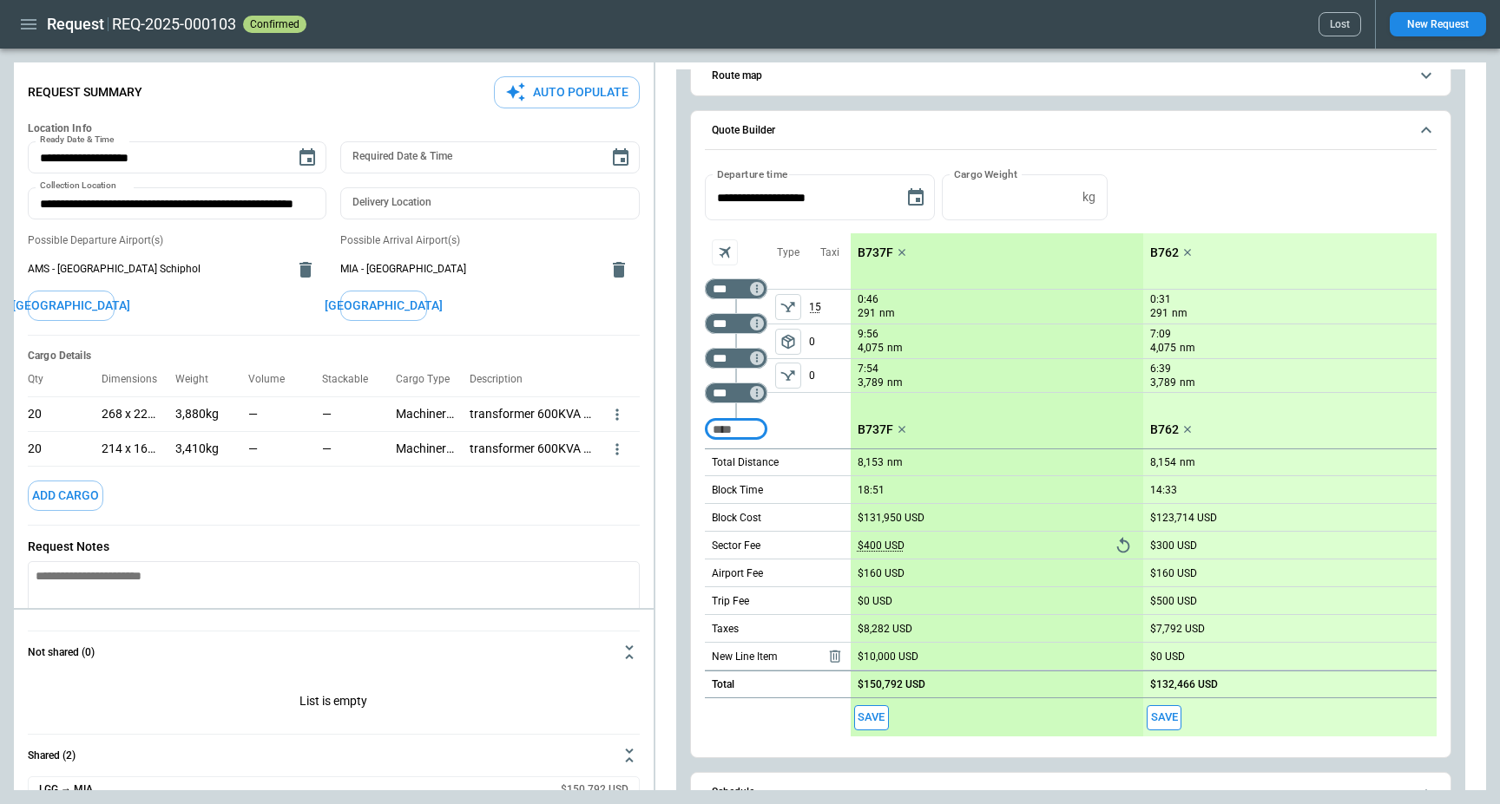
scroll to position [991, 0]
click at [34, 17] on icon "button" at bounding box center [28, 24] width 21 height 21
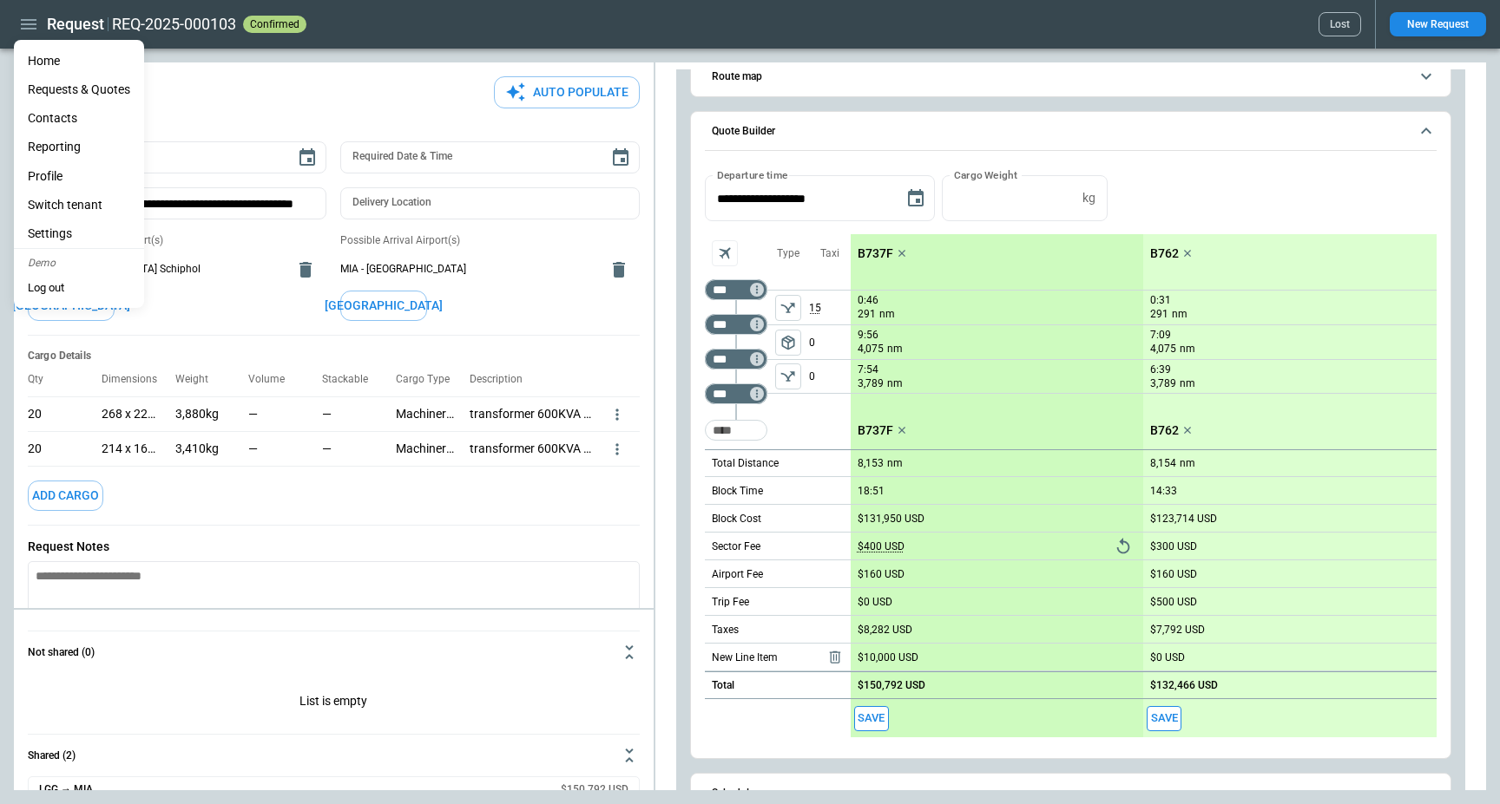
click at [41, 52] on li "Home" at bounding box center [79, 61] width 130 height 29
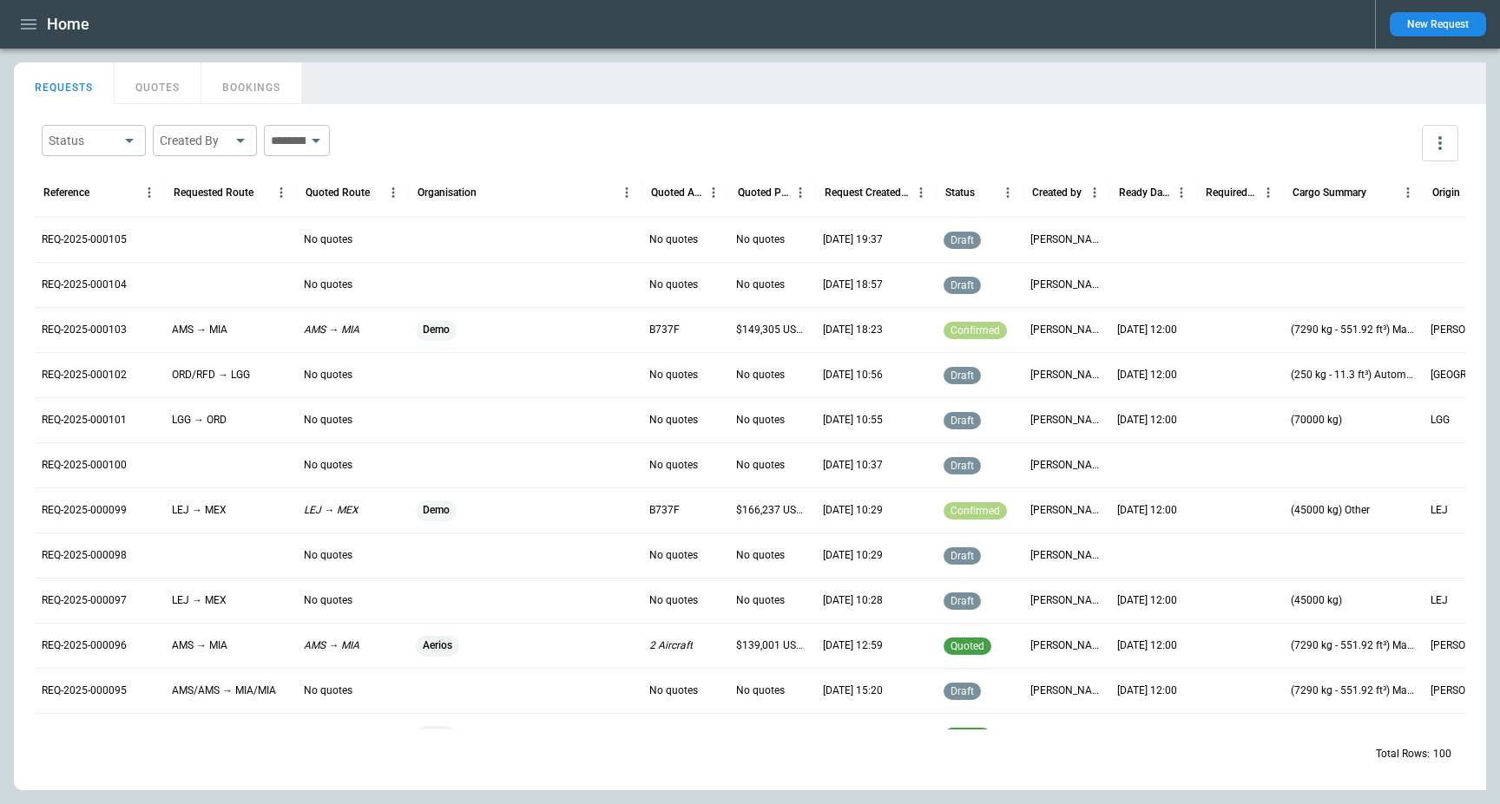
click at [114, 229] on div "REQ-2025-000105" at bounding box center [100, 239] width 130 height 45
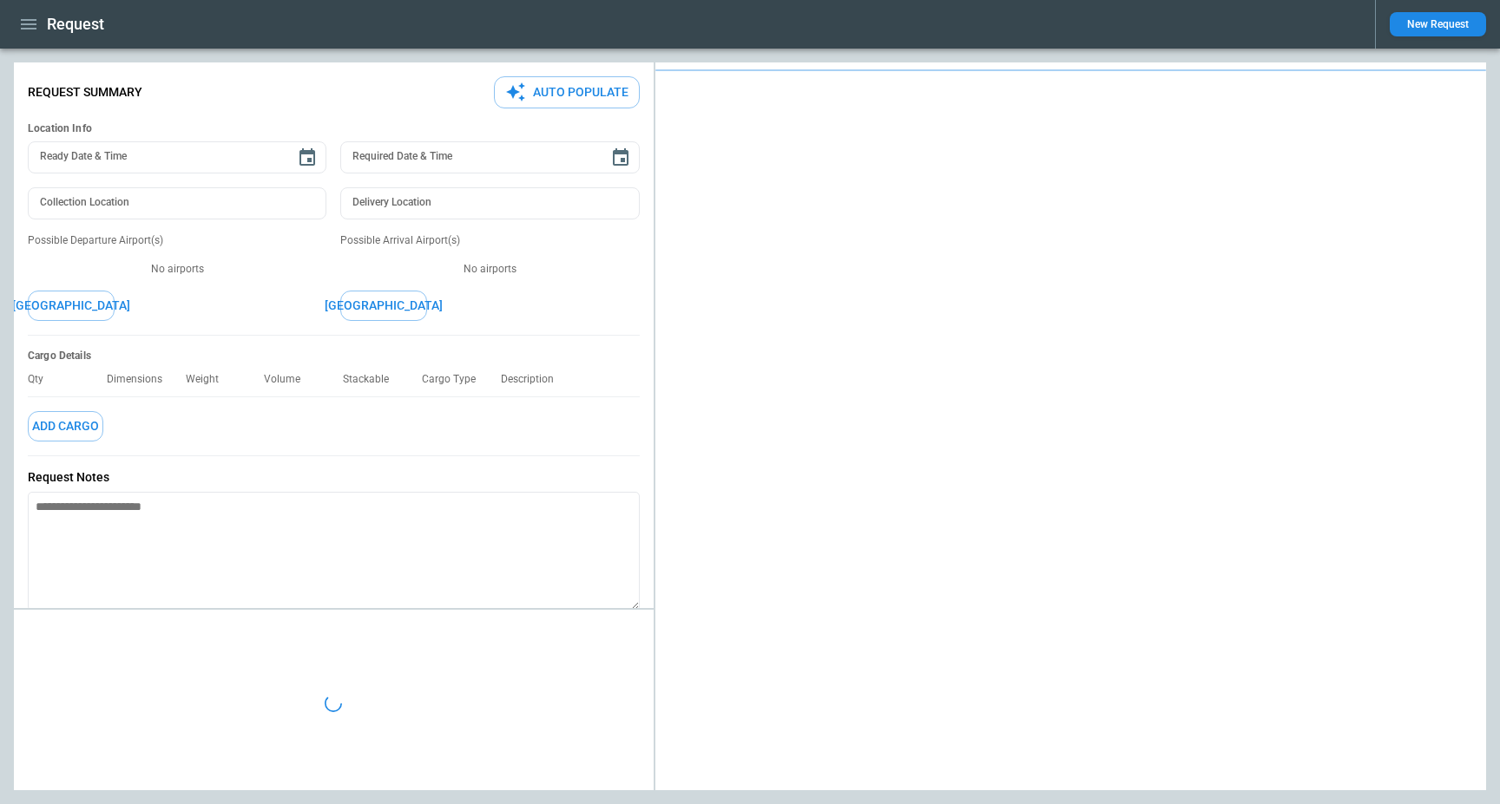
type textarea "*"
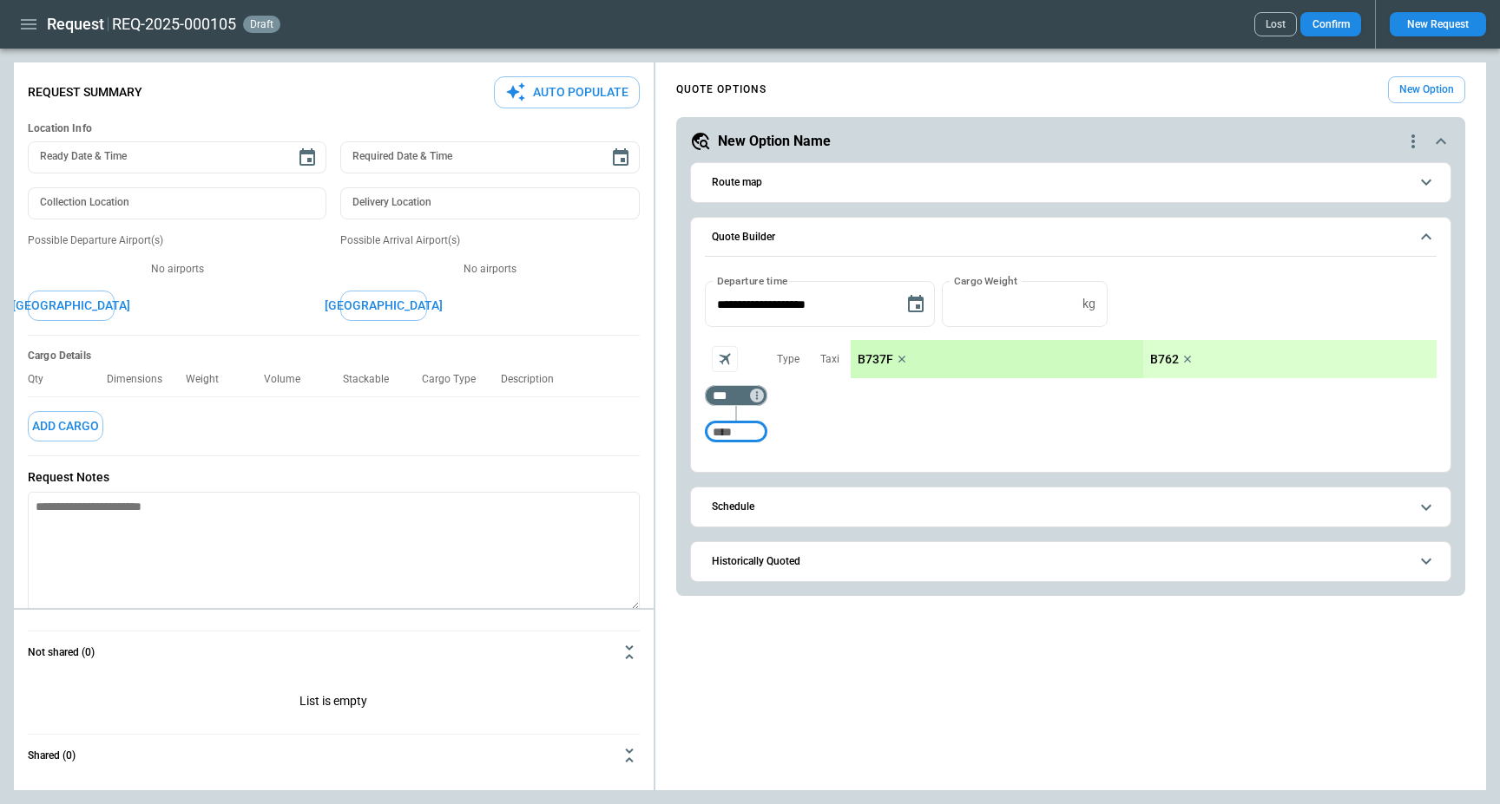
click at [30, 16] on icon "button" at bounding box center [28, 24] width 21 height 21
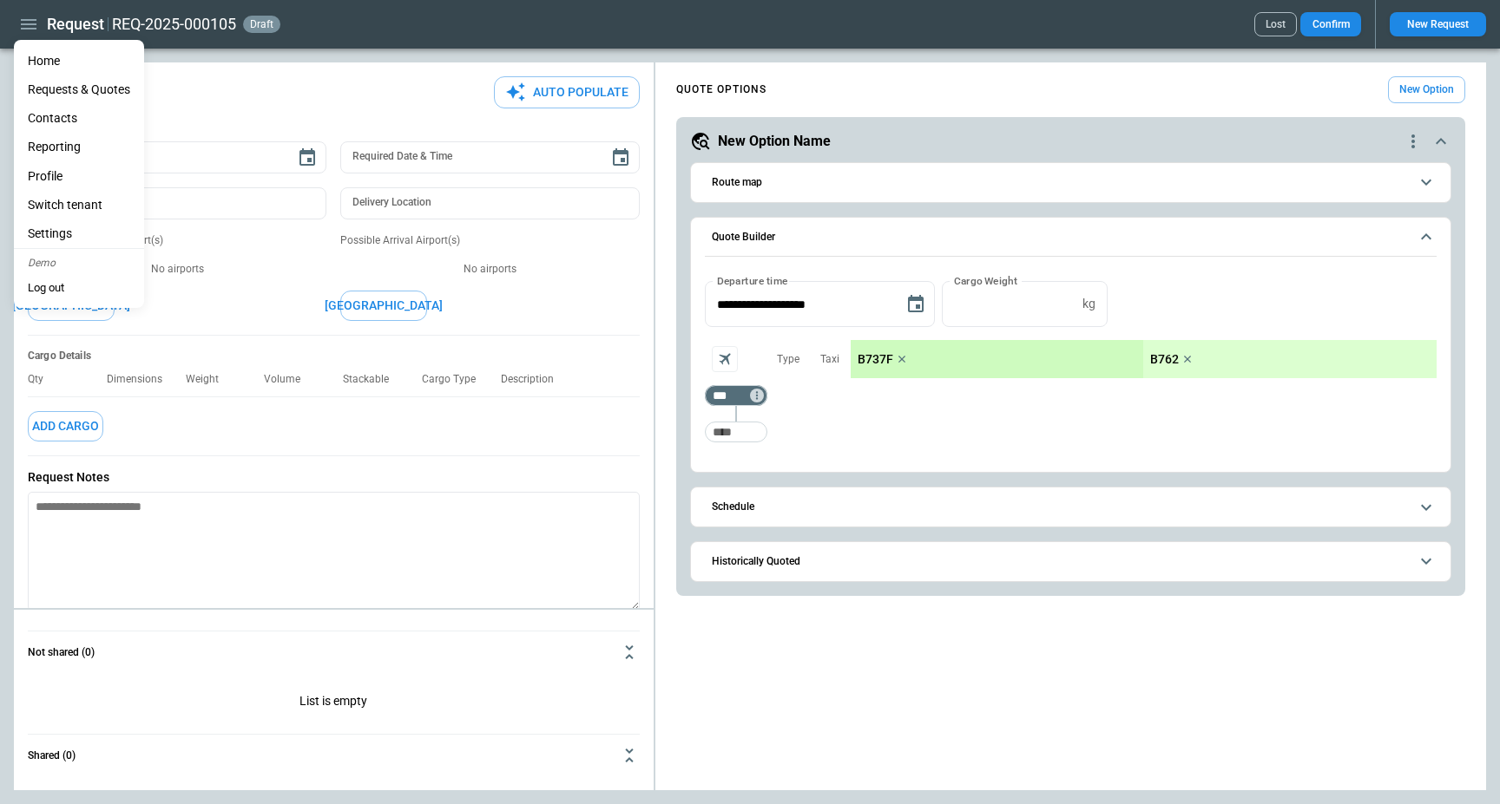
click at [71, 69] on li "Home" at bounding box center [79, 61] width 130 height 29
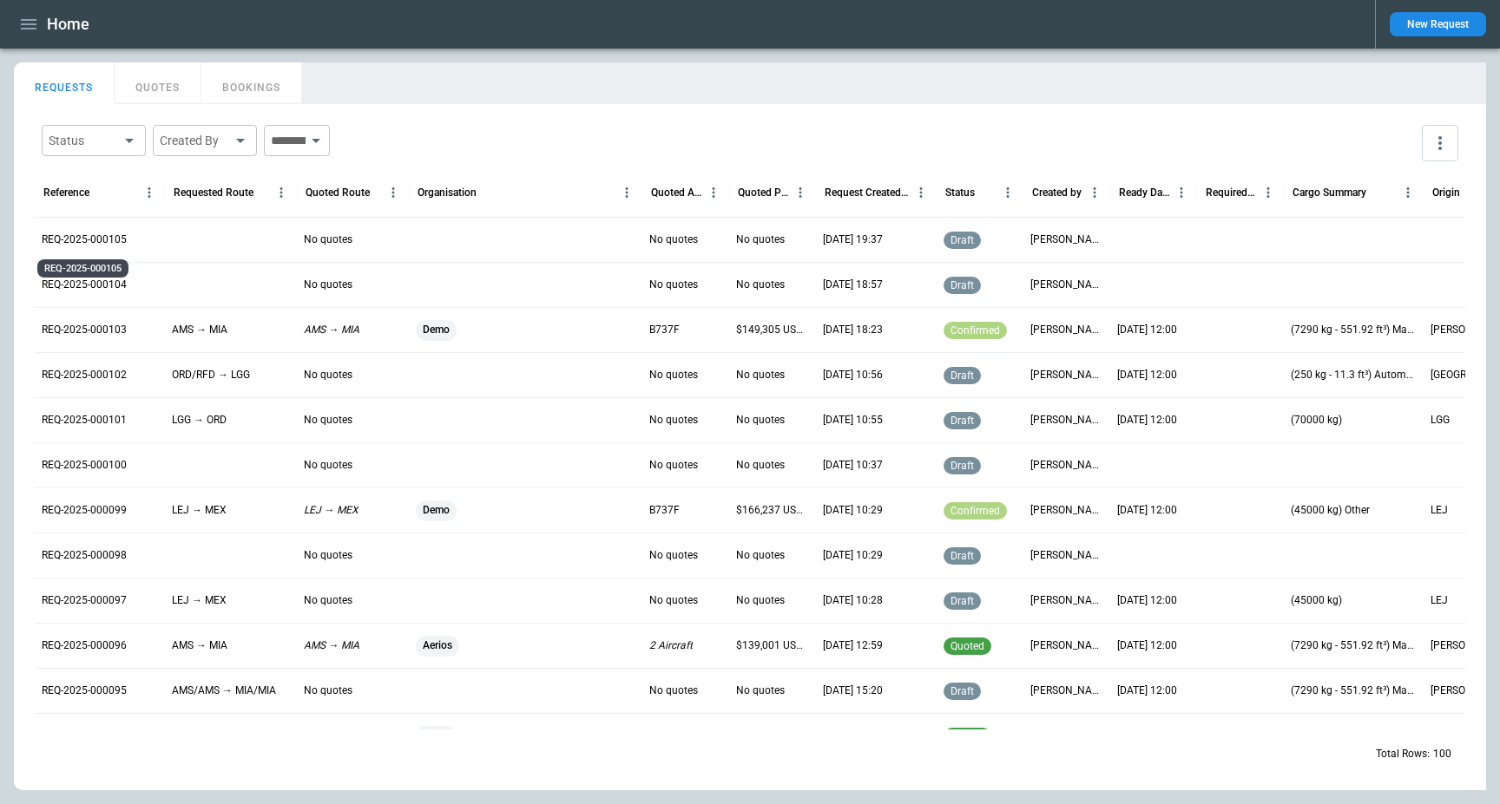
click at [101, 237] on p "REQ-2025-000105" at bounding box center [84, 240] width 85 height 15
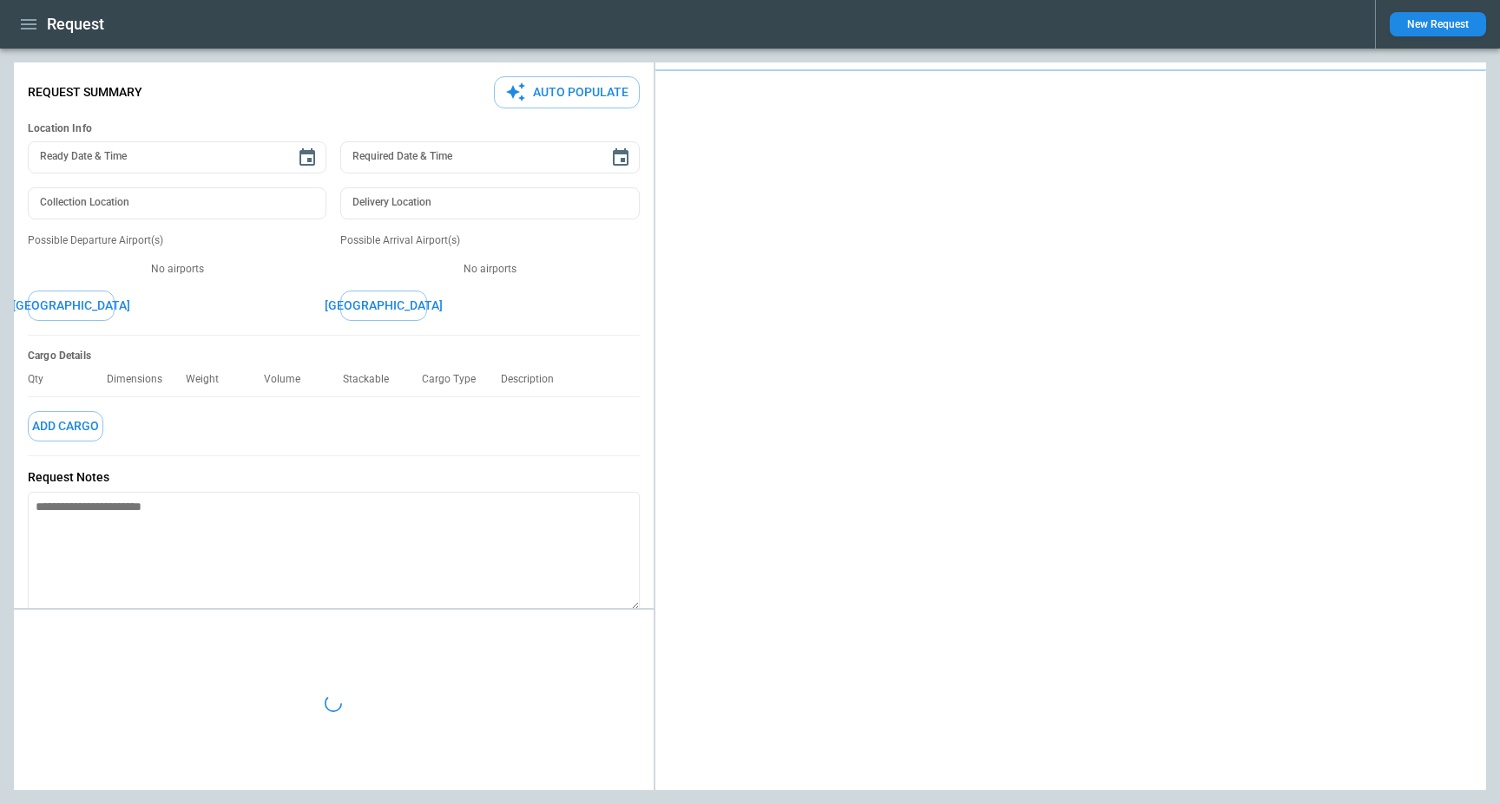
type textarea "*"
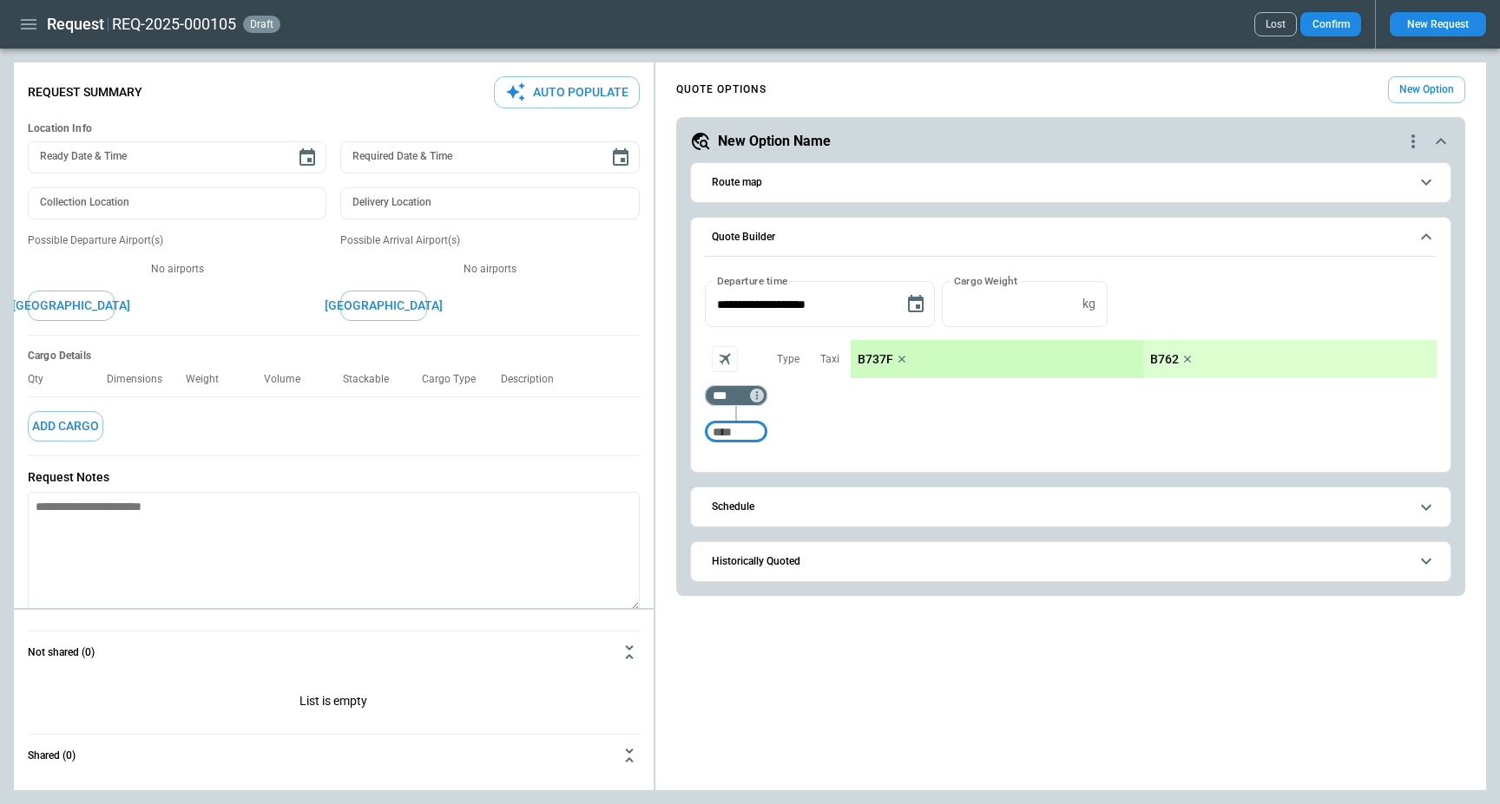
click at [30, 16] on icon "button" at bounding box center [28, 24] width 21 height 21
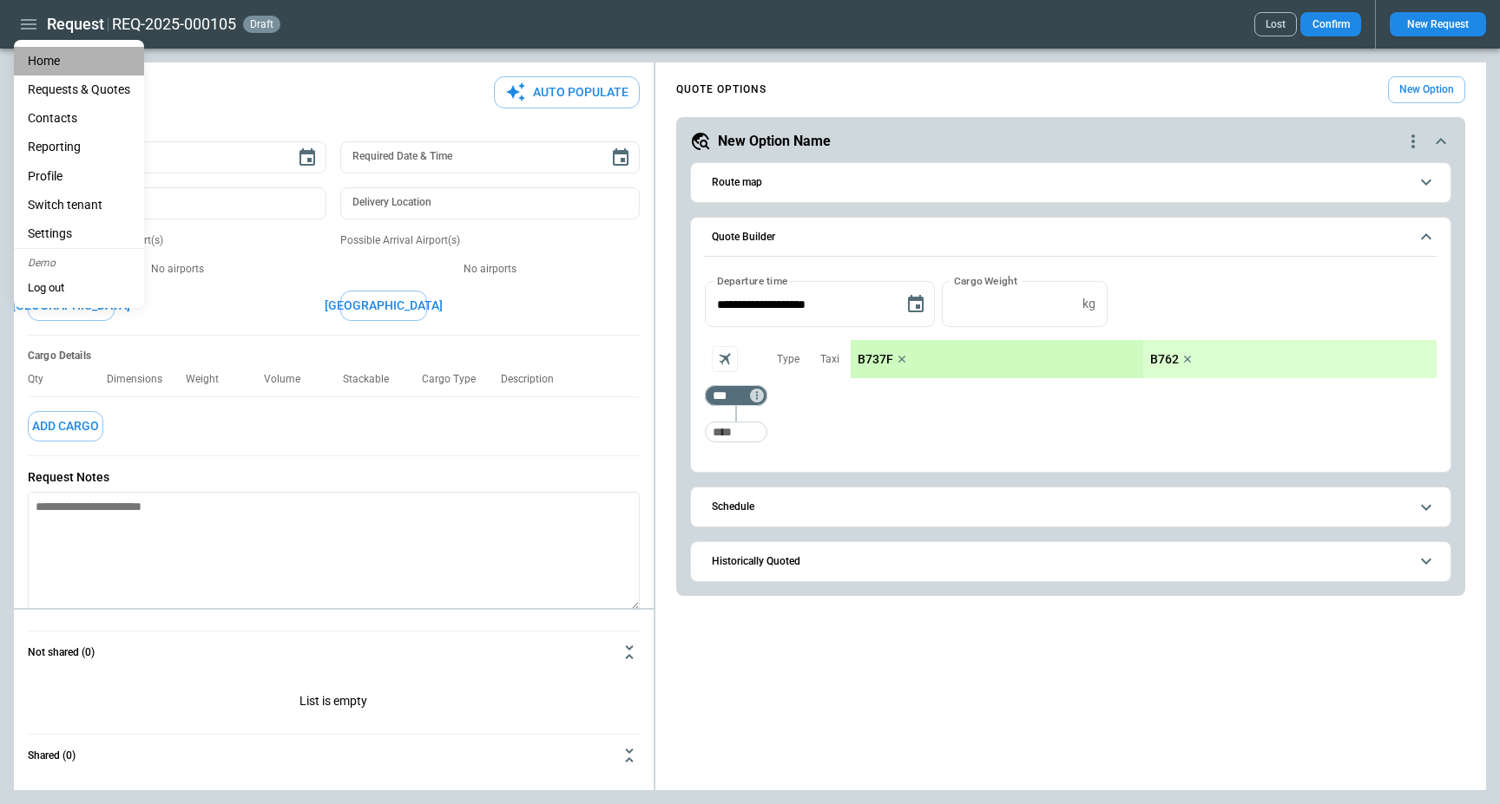
click at [50, 62] on li "Home" at bounding box center [79, 61] width 130 height 29
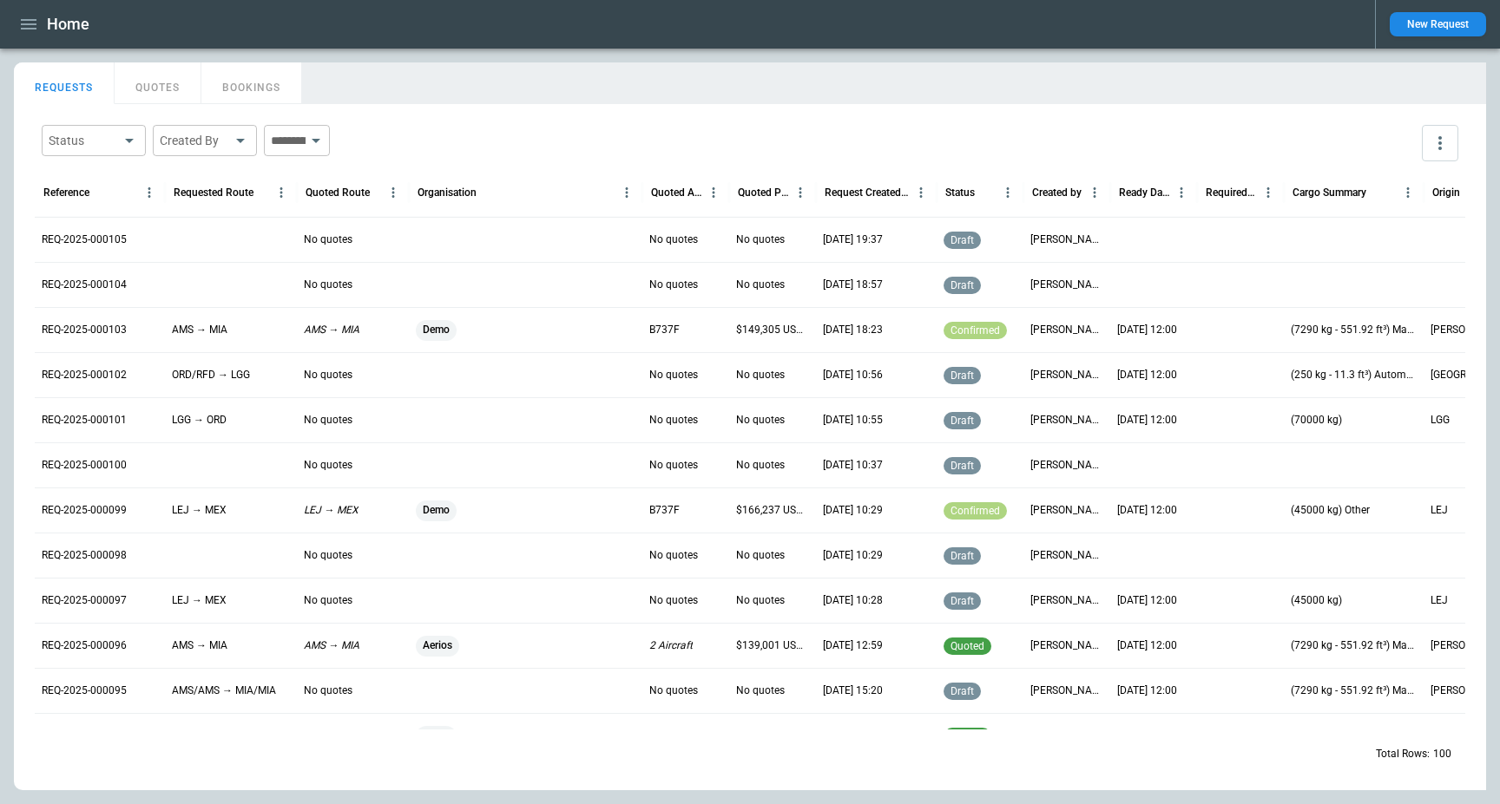
click at [19, 16] on icon "button" at bounding box center [28, 24] width 21 height 21
click at [514, 32] on div at bounding box center [750, 402] width 1500 height 804
click at [35, 25] on icon "button" at bounding box center [28, 24] width 21 height 21
click at [306, 23] on div at bounding box center [750, 402] width 1500 height 804
click at [552, 60] on main "FindBorderBarSize REQUESTS QUOTES BOOKINGS Status ​ Created By ​ ​ Reference Re…" at bounding box center [750, 427] width 1500 height 756
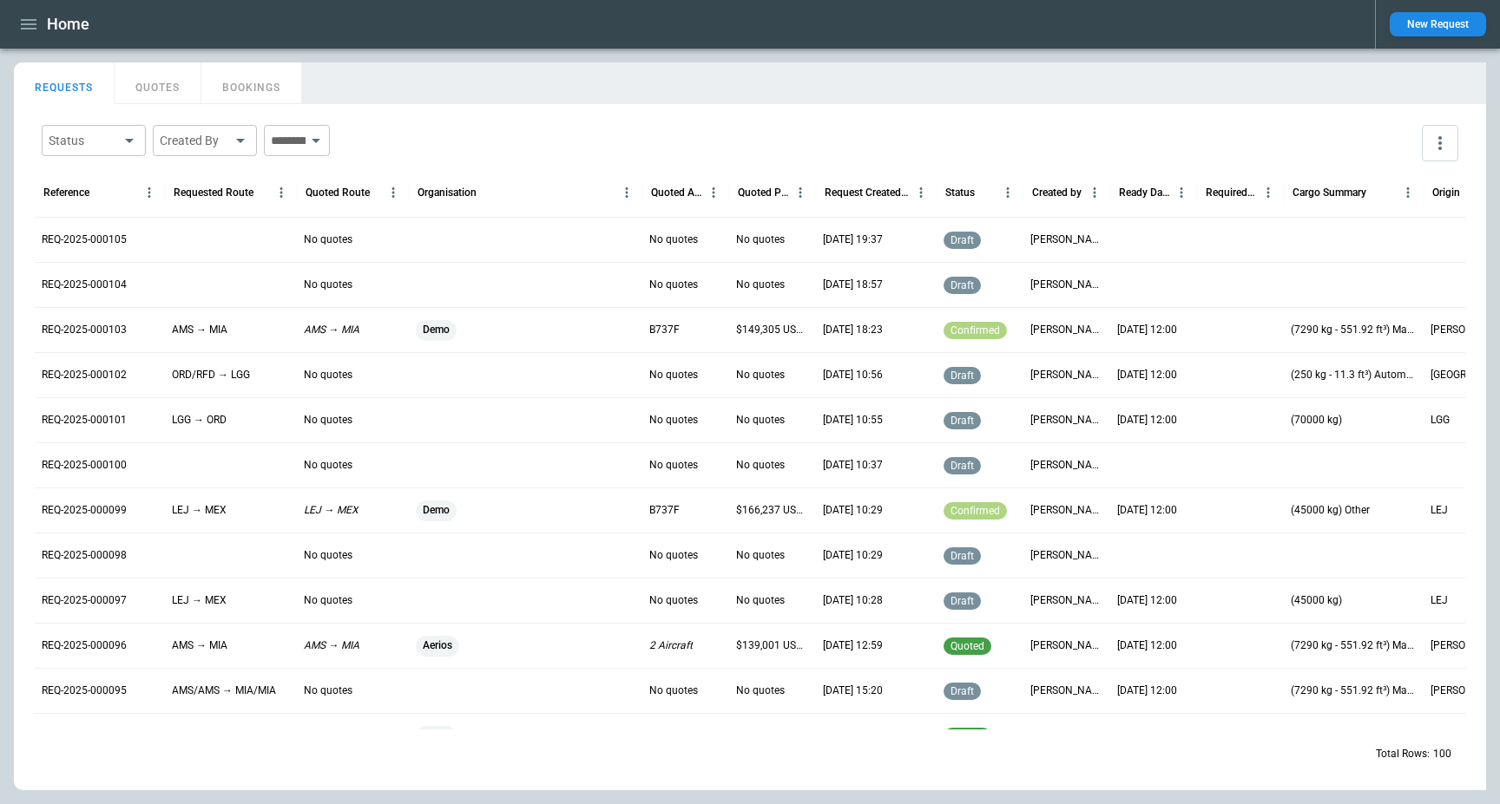
click at [594, 57] on main "FindBorderBarSize REQUESTS QUOTES BOOKINGS Status ​ Created By ​ ​ Reference Re…" at bounding box center [750, 427] width 1500 height 756
click at [1450, 150] on button "more" at bounding box center [1439, 143] width 36 height 36
click at [1449, 204] on li "View Settings" at bounding box center [1391, 210] width 139 height 31
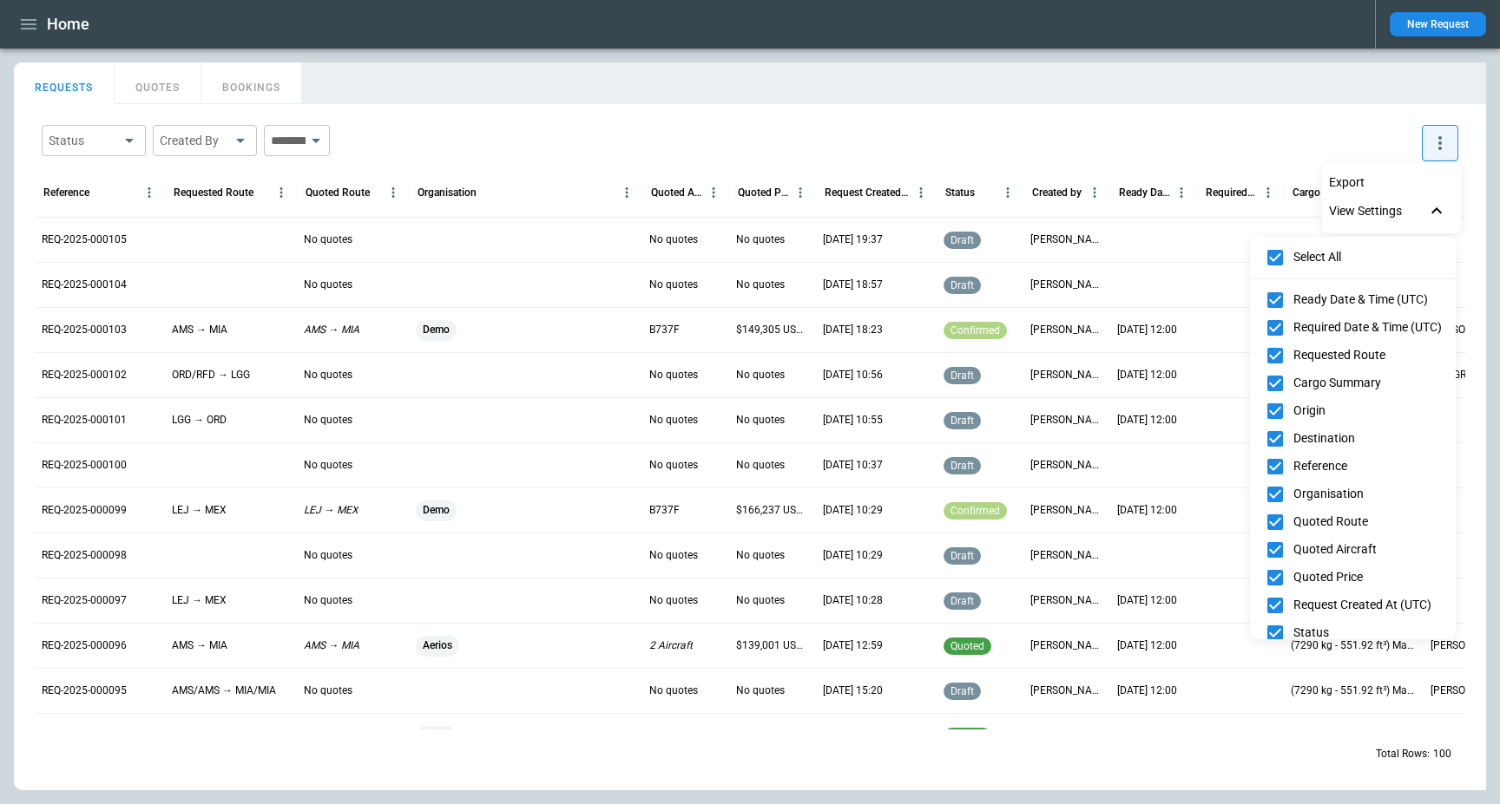
click at [1437, 207] on div at bounding box center [750, 402] width 1500 height 804
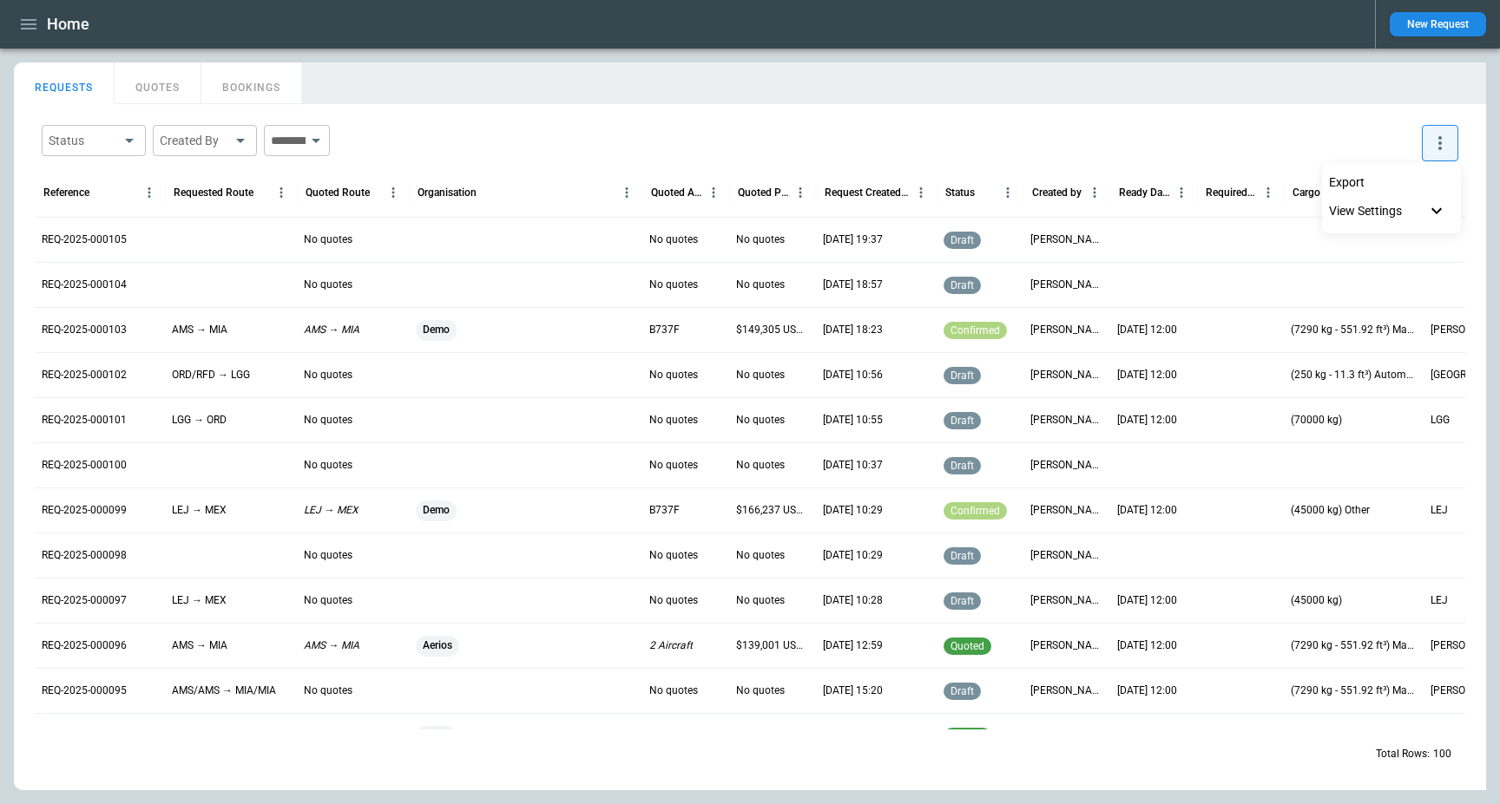
click at [1411, 91] on div at bounding box center [750, 402] width 1500 height 804
click at [1341, 84] on div "REQUESTS QUOTES BOOKINGS" at bounding box center [750, 80] width 1472 height 37
click at [560, 25] on div "Home" at bounding box center [687, 25] width 1347 height 30
click at [260, 31] on div "Home" at bounding box center [687, 25] width 1347 height 30
click at [78, 328] on p "REQ-2025-000103" at bounding box center [84, 330] width 85 height 15
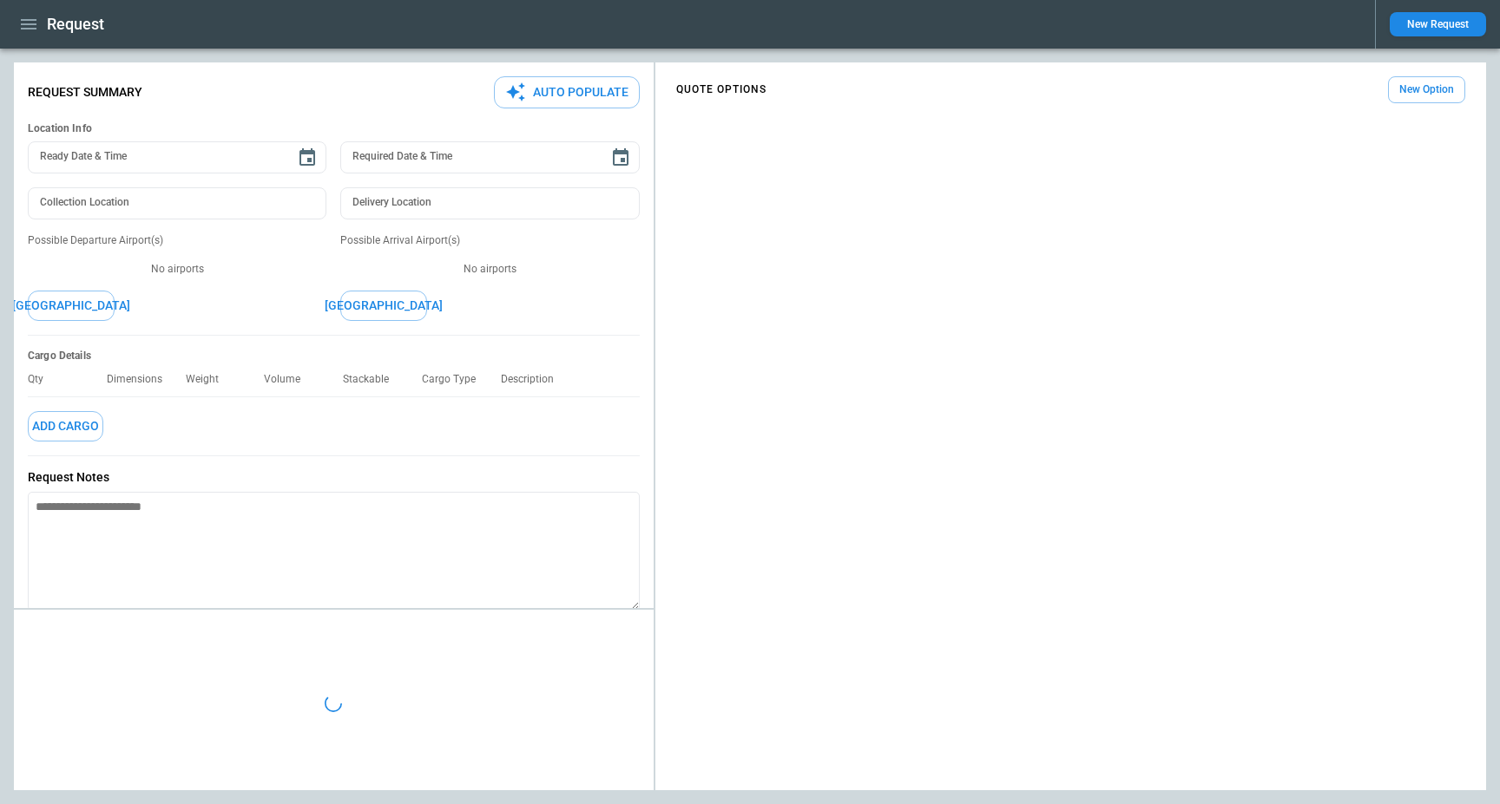
type input "**********"
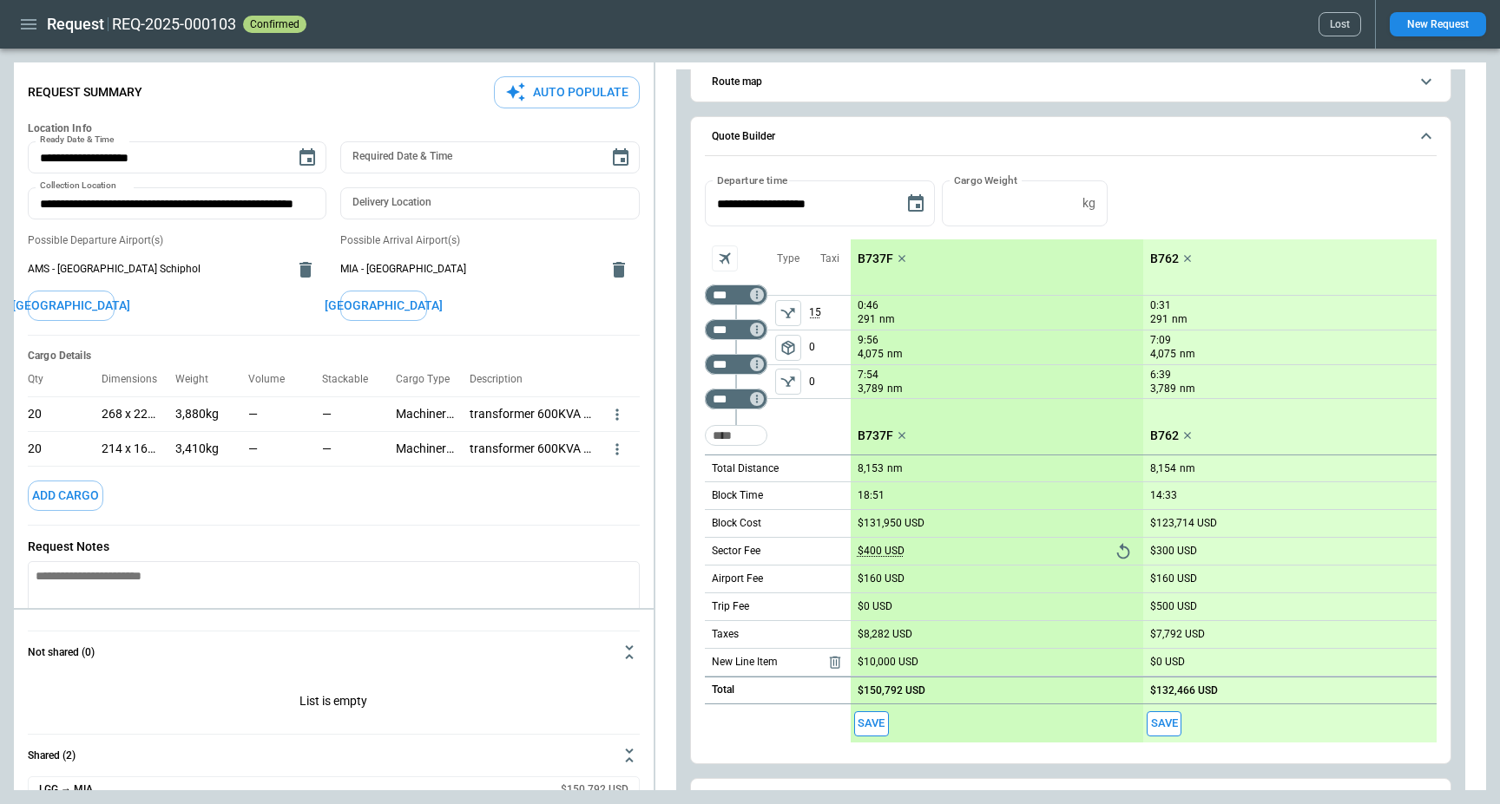
scroll to position [991, 0]
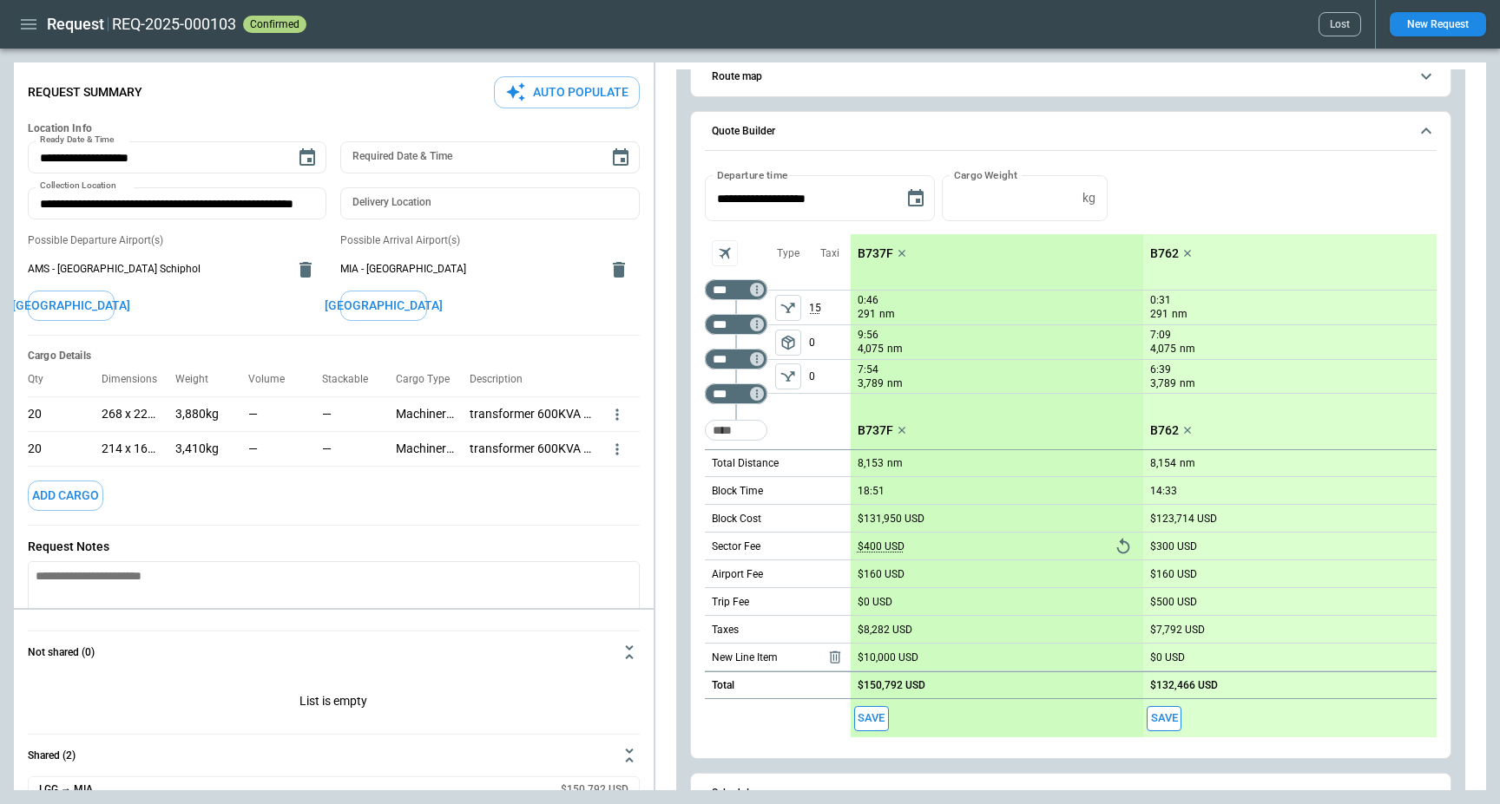
drag, startPoint x: 652, startPoint y: 466, endPoint x: 526, endPoint y: 469, distance: 125.9
click at [526, 468] on div "**********" at bounding box center [334, 405] width 640 height 673
click at [535, 476] on div "**********" at bounding box center [750, 426] width 1472 height 728
type textarea "*"
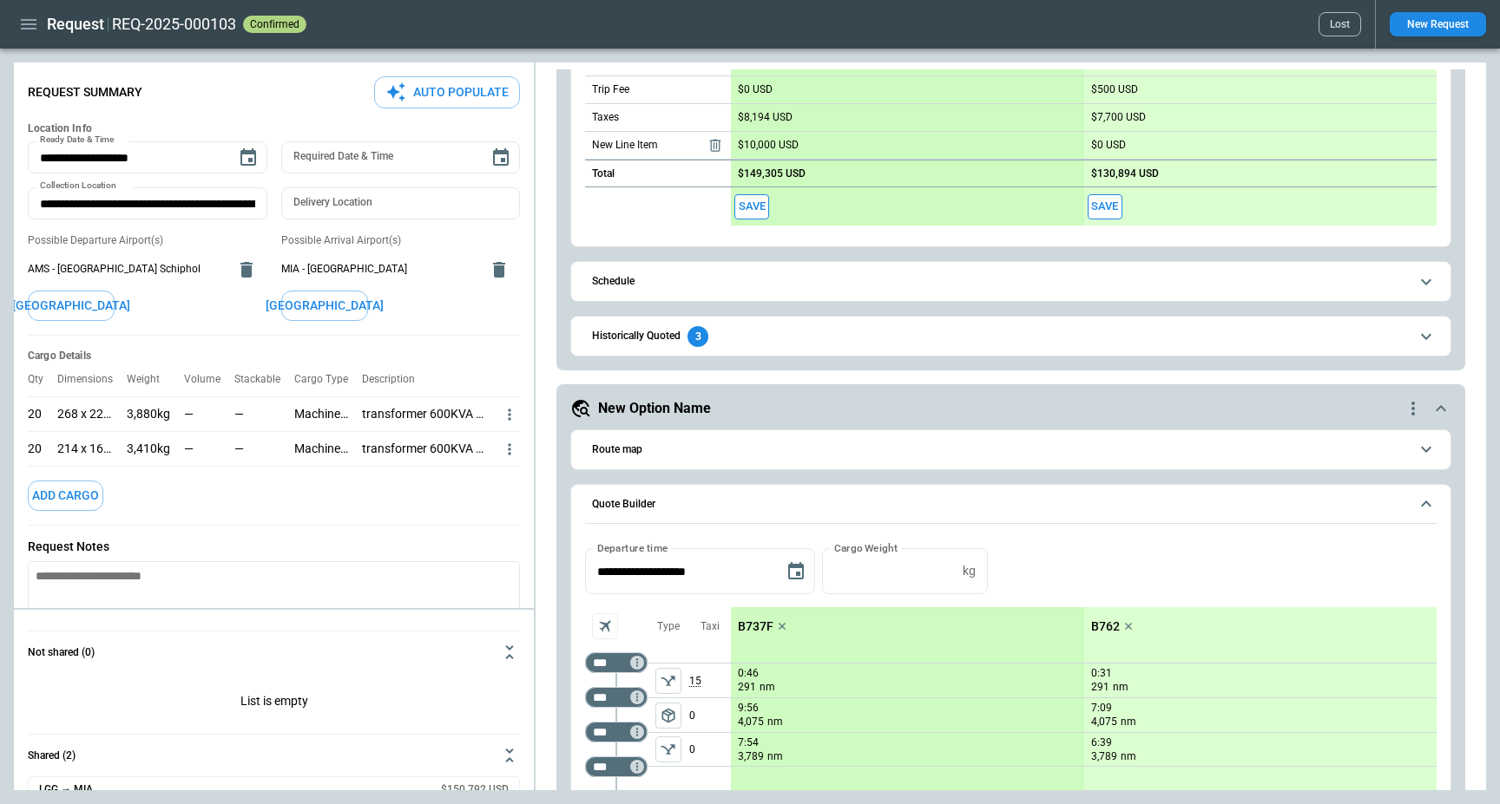
scroll to position [0, 0]
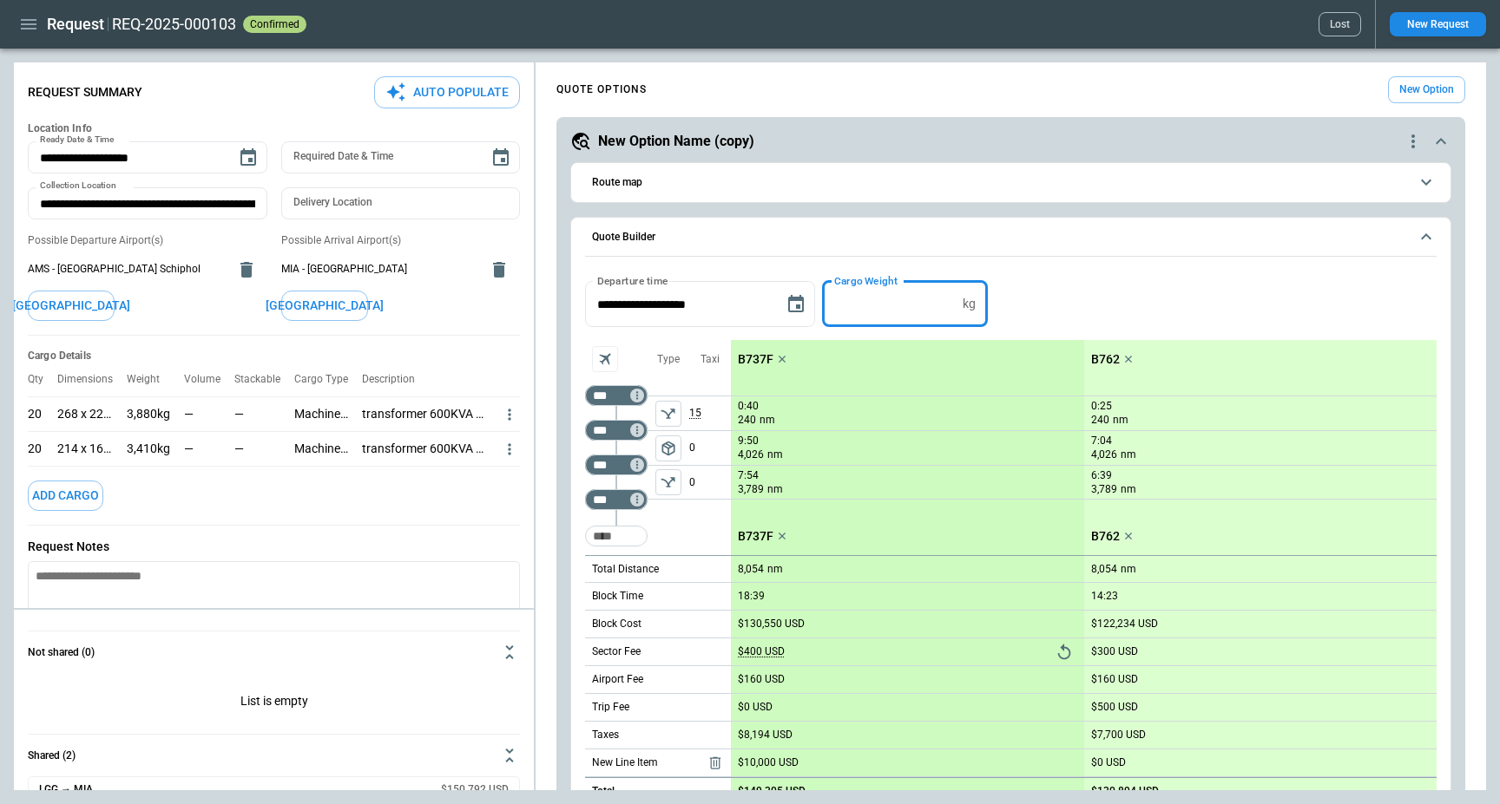
drag, startPoint x: 884, startPoint y: 311, endPoint x: 816, endPoint y: 311, distance: 68.6
click at [816, 311] on div "**********" at bounding box center [1010, 304] width 851 height 46
click at [1051, 297] on div "**********" at bounding box center [1010, 304] width 851 height 46
click at [854, 34] on div "REQ-2025-000103 confirmed Lost" at bounding box center [736, 24] width 1249 height 24
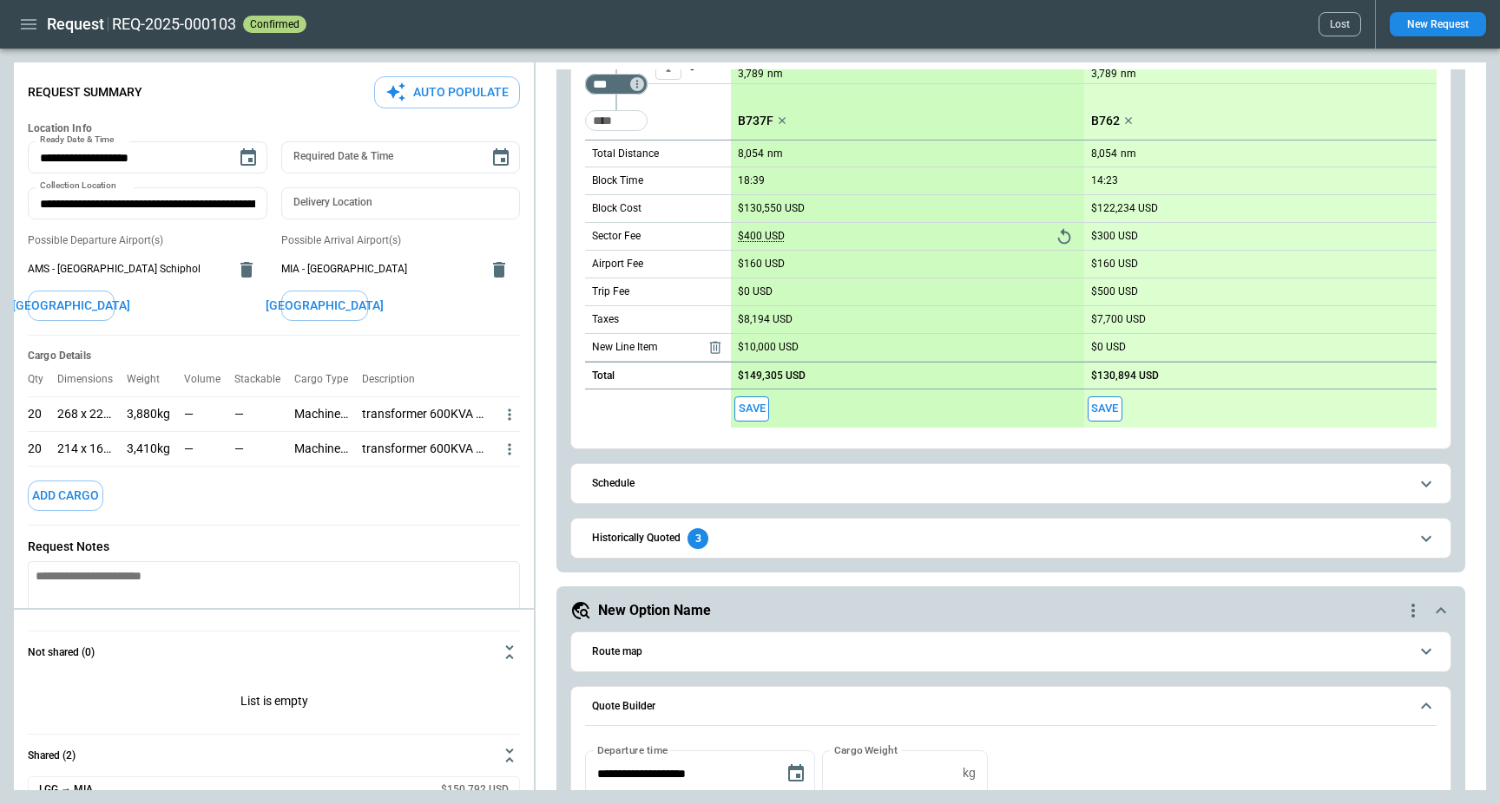
scroll to position [418, 0]
click at [949, 602] on div "New Option Name" at bounding box center [986, 608] width 832 height 21
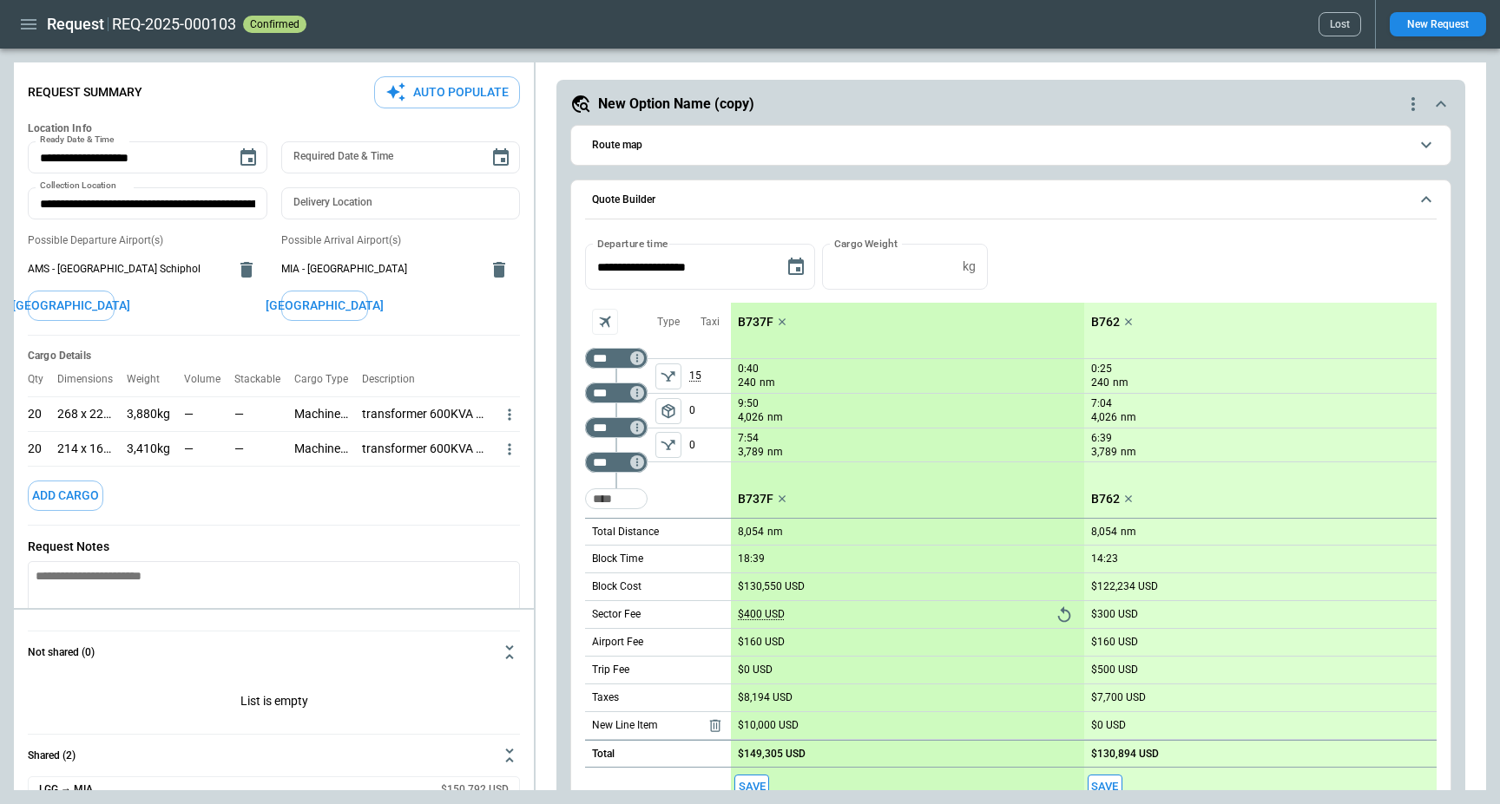
scroll to position [38, 0]
click at [797, 39] on div "Request REQ-2025-000103 confirmed Lost New Request" at bounding box center [750, 24] width 1500 height 49
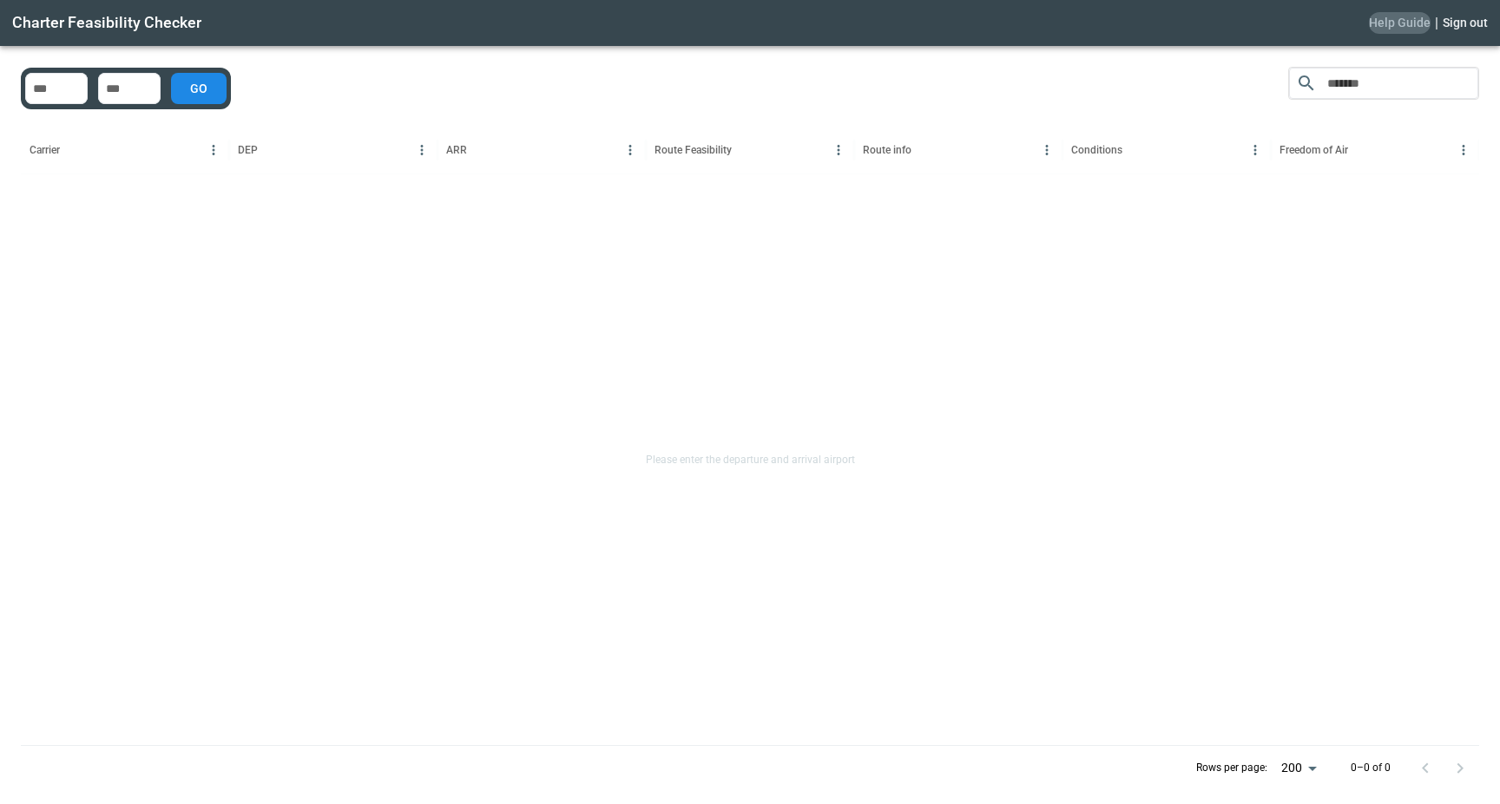
click at [1419, 23] on button "Help Guide" at bounding box center [1400, 23] width 62 height 22
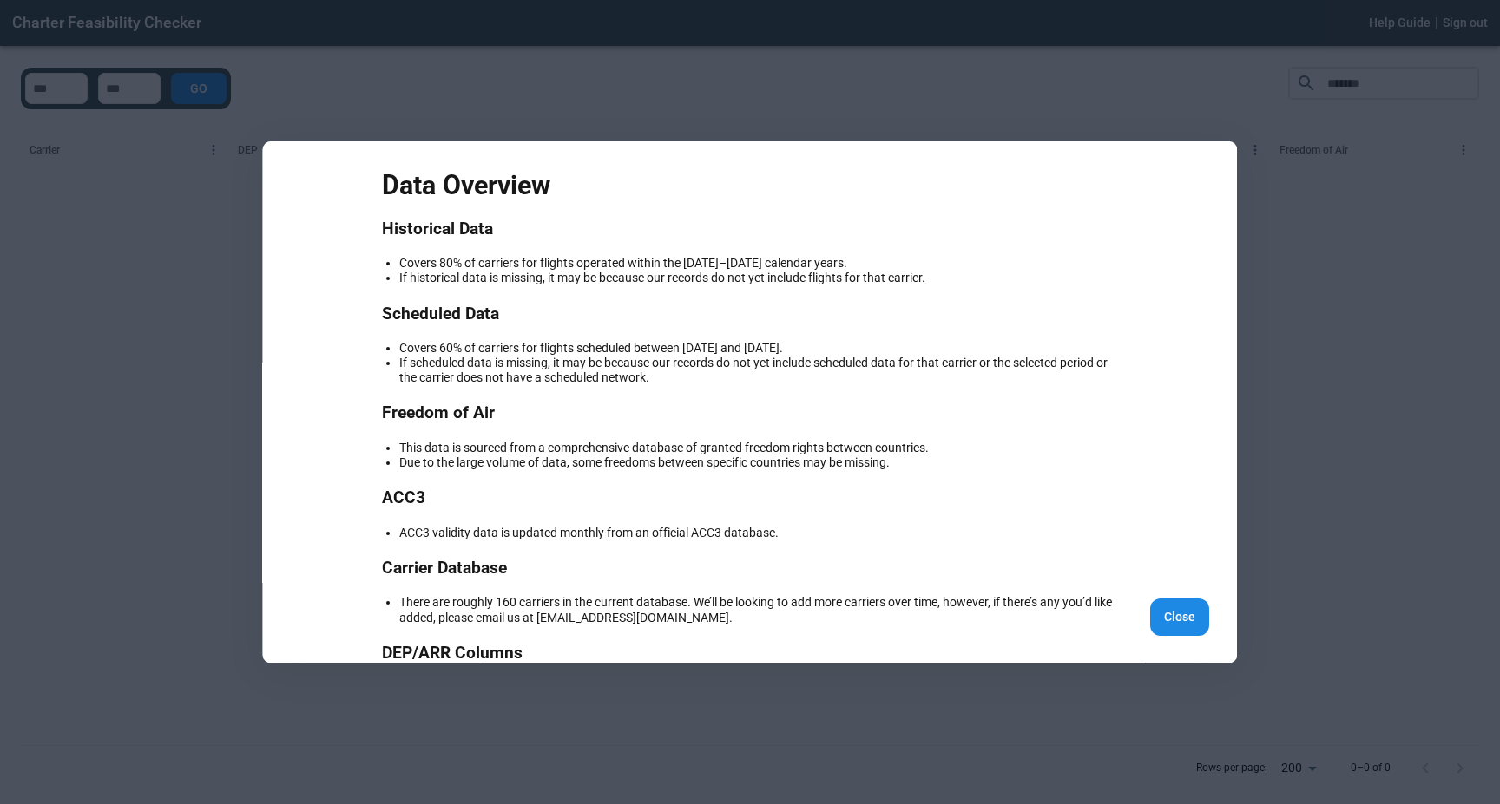
click at [1119, 55] on div at bounding box center [750, 402] width 1500 height 804
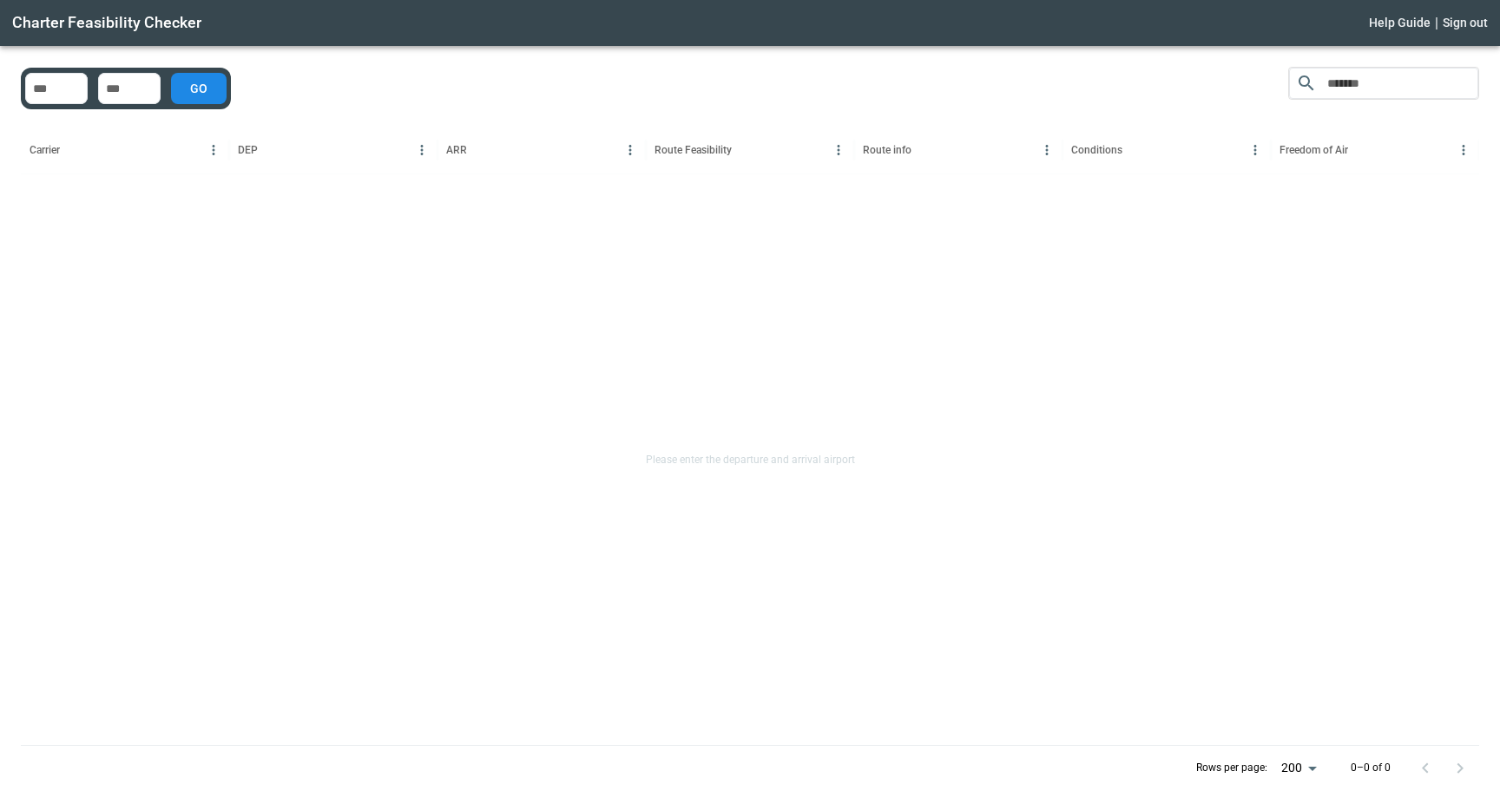
click at [1043, 72] on div "​ Carrier DEP ARR Route Feasibility Route info Conditions Freedom of Air Please…" at bounding box center [750, 429] width 1458 height 724
click at [402, 45] on div "Charter Feasibility Checker Help Guide | Sign out" at bounding box center [750, 23] width 1500 height 46
click at [449, 82] on div "​ Carrier DEP ARR Route Feasibility Route info Conditions Freedom of Air Please…" at bounding box center [750, 429] width 1458 height 724
click at [275, 78] on div "​ Carrier DEP ARR Route Feasibility Route info Conditions Freedom of Air Please…" at bounding box center [750, 429] width 1458 height 724
click at [45, 98] on div "​" at bounding box center [56, 88] width 62 height 31
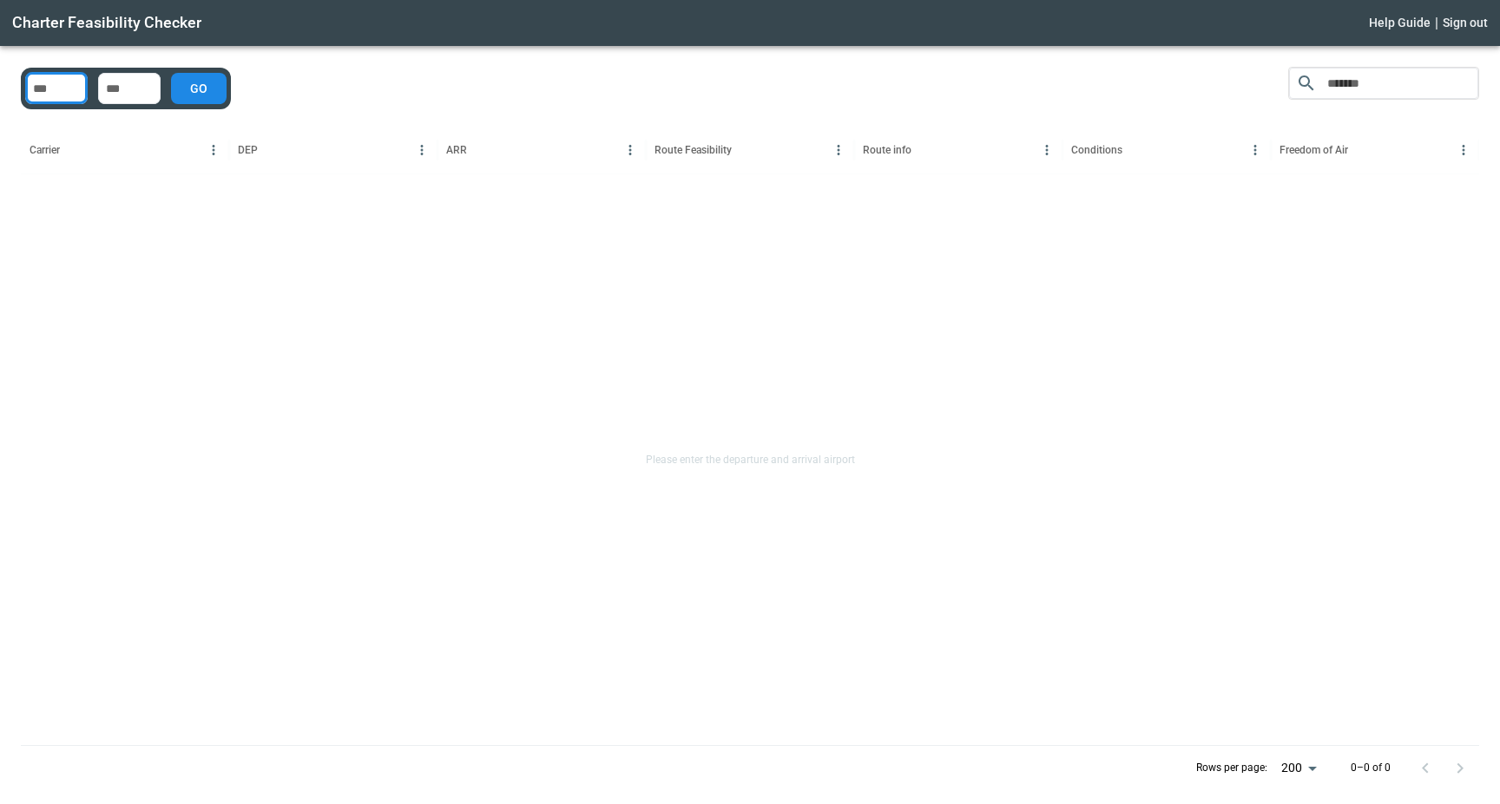
click at [140, 92] on input "No airport exists" at bounding box center [130, 88] width 56 height 17
click at [290, 92] on div "​ Carrier DEP ARR Route Feasibility Route info Conditions Freedom of Air Please…" at bounding box center [750, 429] width 1458 height 724
click at [554, 84] on div "​ Carrier DEP ARR Route Feasibility Route info Conditions Freedom of Air Please…" at bounding box center [750, 429] width 1458 height 724
click at [561, 83] on div "​ Carrier DEP ARR Route Feasibility Route info Conditions Freedom of Air Please…" at bounding box center [750, 429] width 1458 height 724
click at [69, 96] on input "No airport exists" at bounding box center [57, 88] width 56 height 17
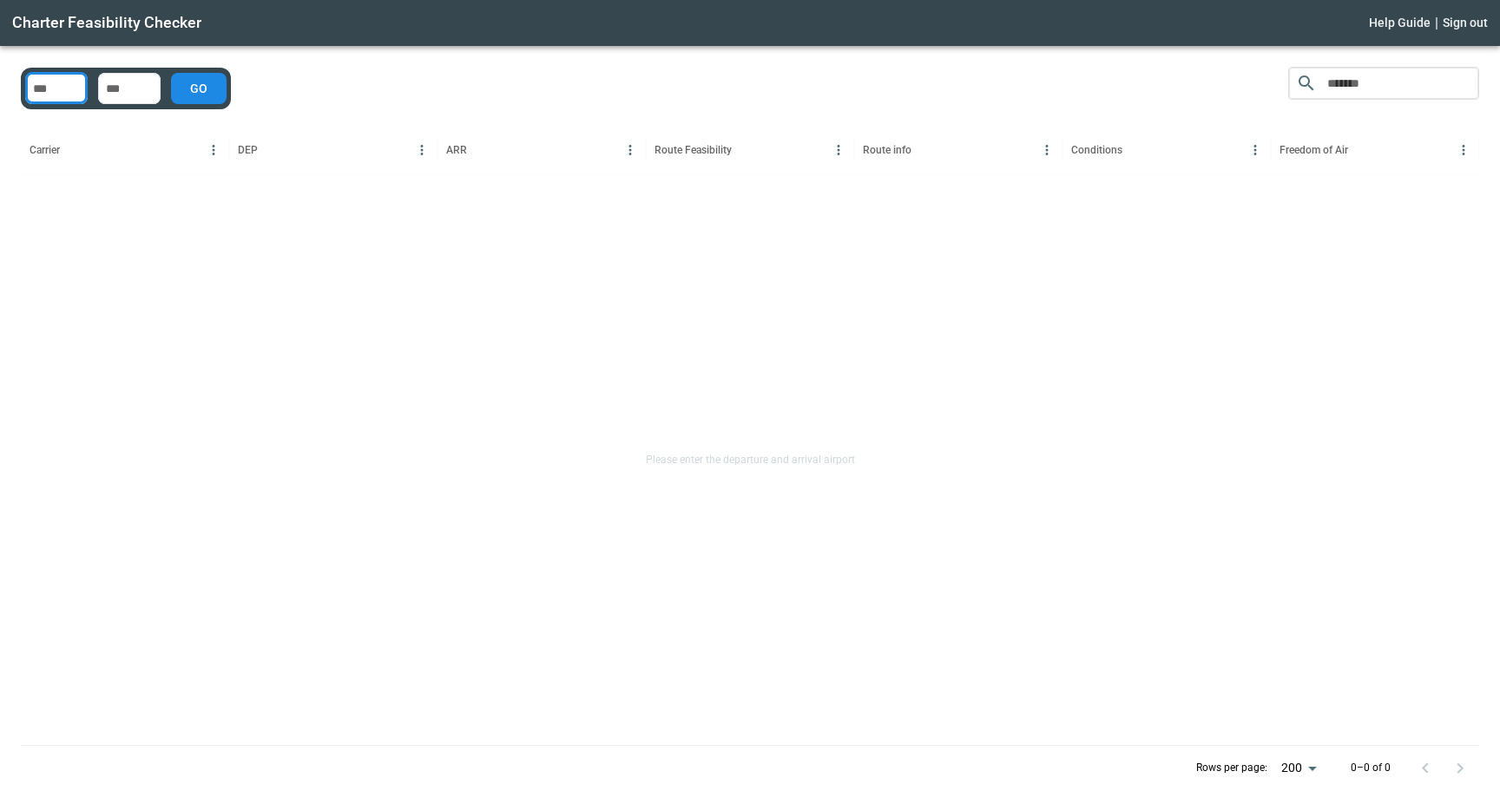
click at [122, 84] on input "No airport exists" at bounding box center [130, 88] width 56 height 17
click at [289, 82] on div "​ Carrier DEP ARR Route Feasibility Route info Conditions Freedom of Air Please…" at bounding box center [750, 429] width 1458 height 724
click at [339, 91] on div "​ Carrier DEP ARR Route Feasibility Route info Conditions Freedom of Air Please…" at bounding box center [750, 429] width 1458 height 724
